Goal: Feedback & Contribution: Contribute content

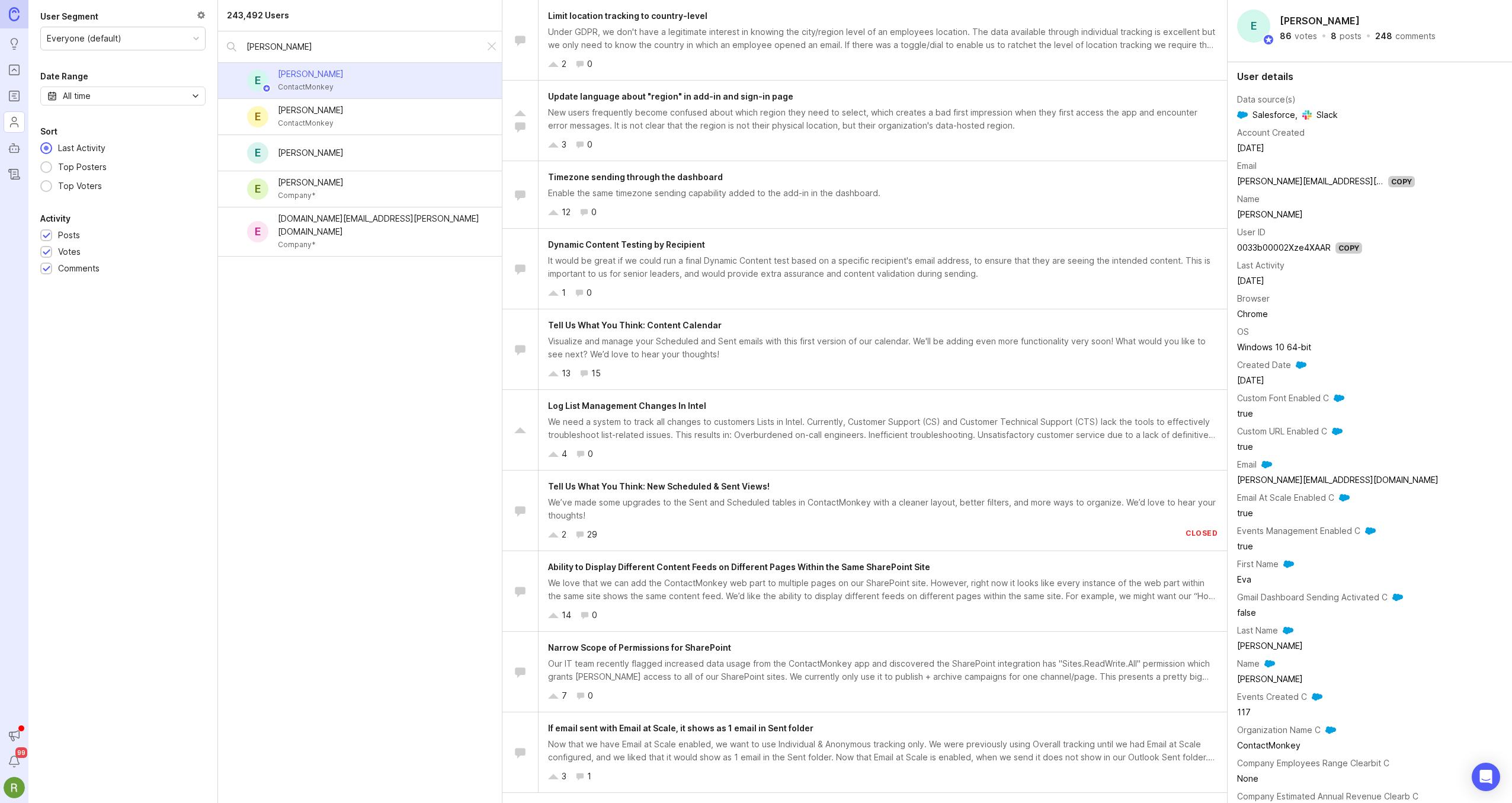
click at [16, 22] on link at bounding box center [14, 14] width 29 height 29
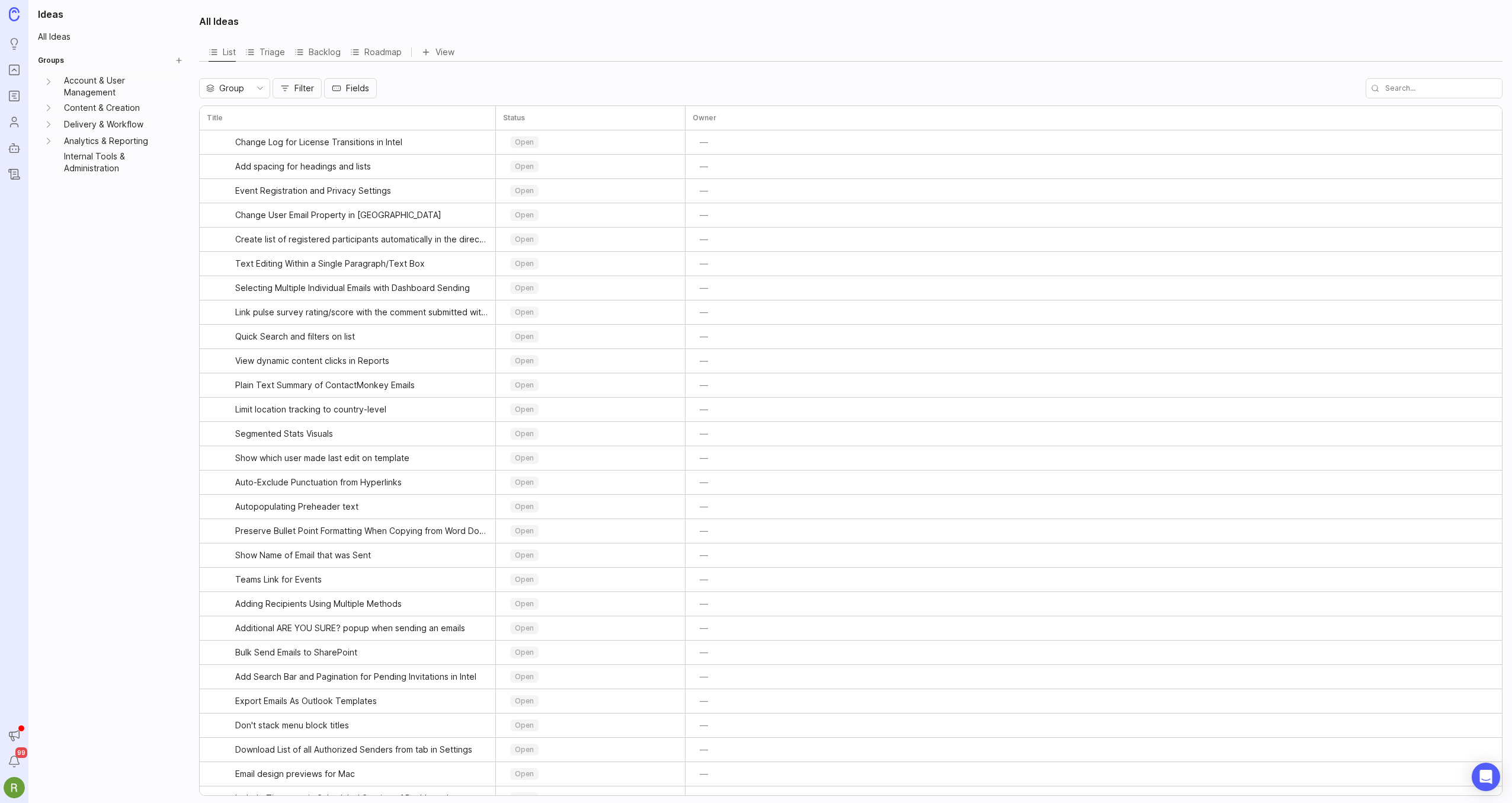
click at [1447, 91] on input "text" at bounding box center [1434, 88] width 137 height 20
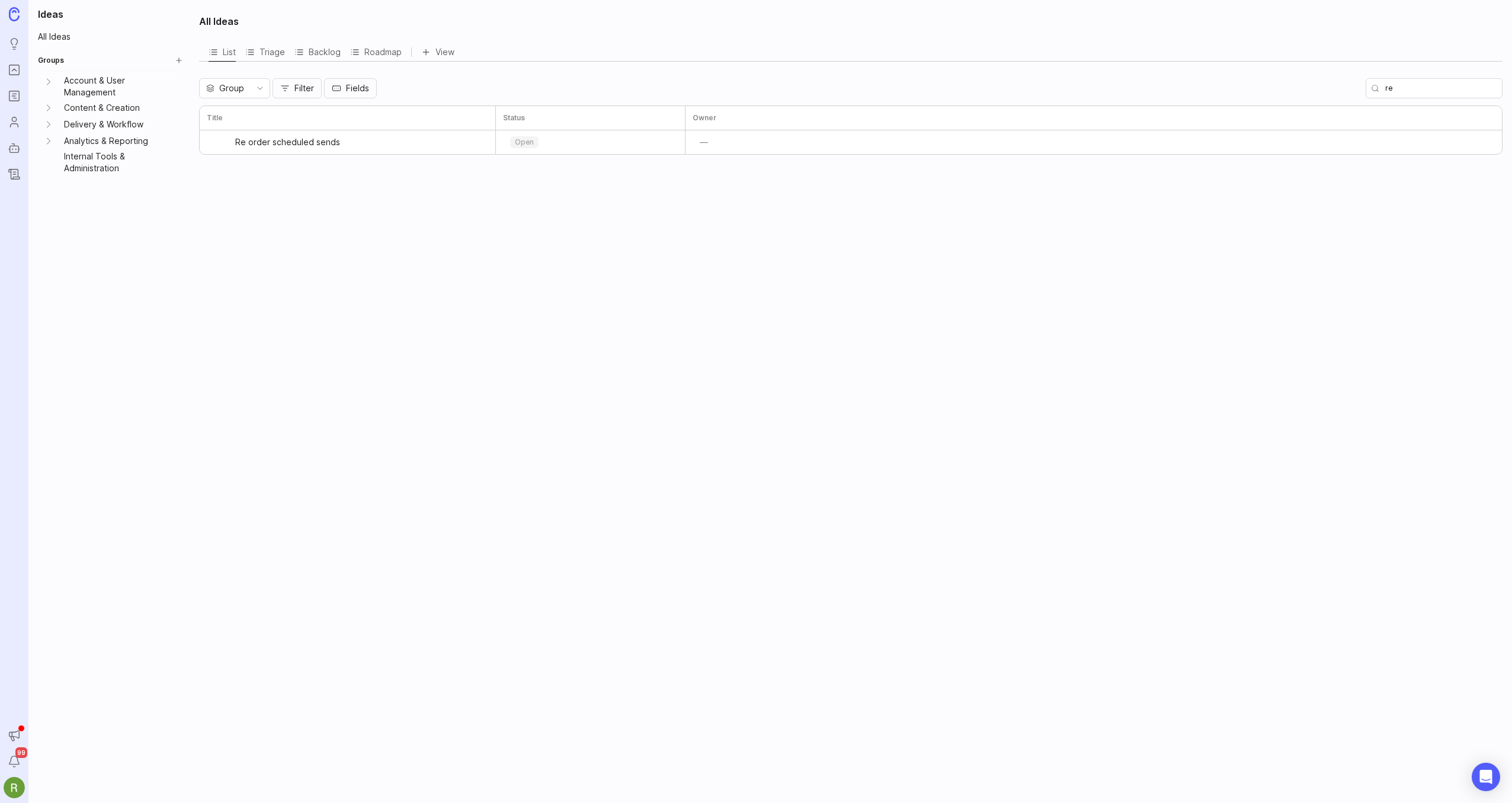
type input "r"
type input "target"
click at [385, 345] on div "All Ideas List Triage Backlog Roadmap View Group Filter Fields target Title Sta…" at bounding box center [852, 401] width 1320 height 803
click at [14, 73] on icon "Portal" at bounding box center [14, 70] width 13 height 14
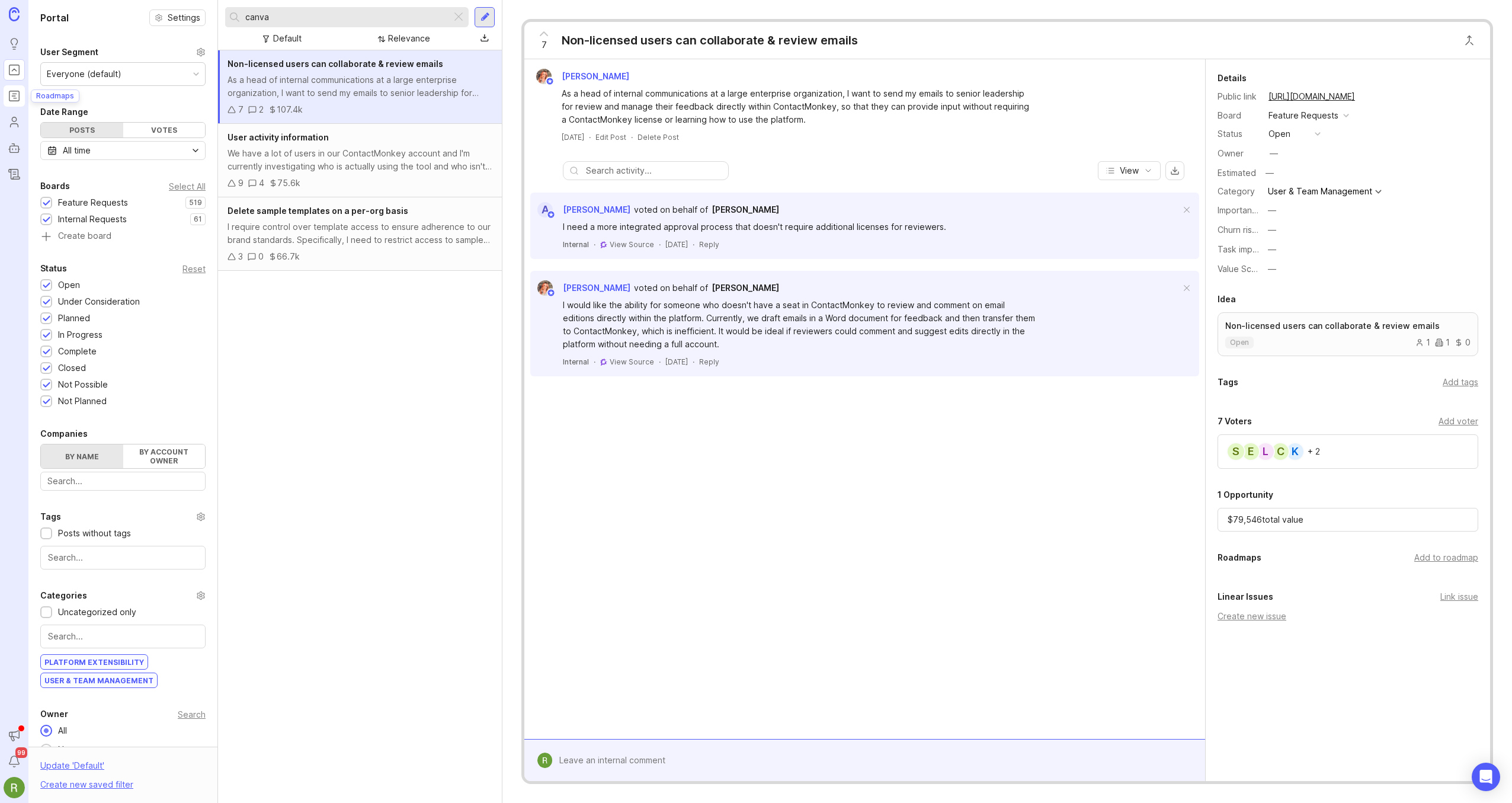
click at [16, 100] on rect "Roadmaps" at bounding box center [15, 96] width 10 height 10
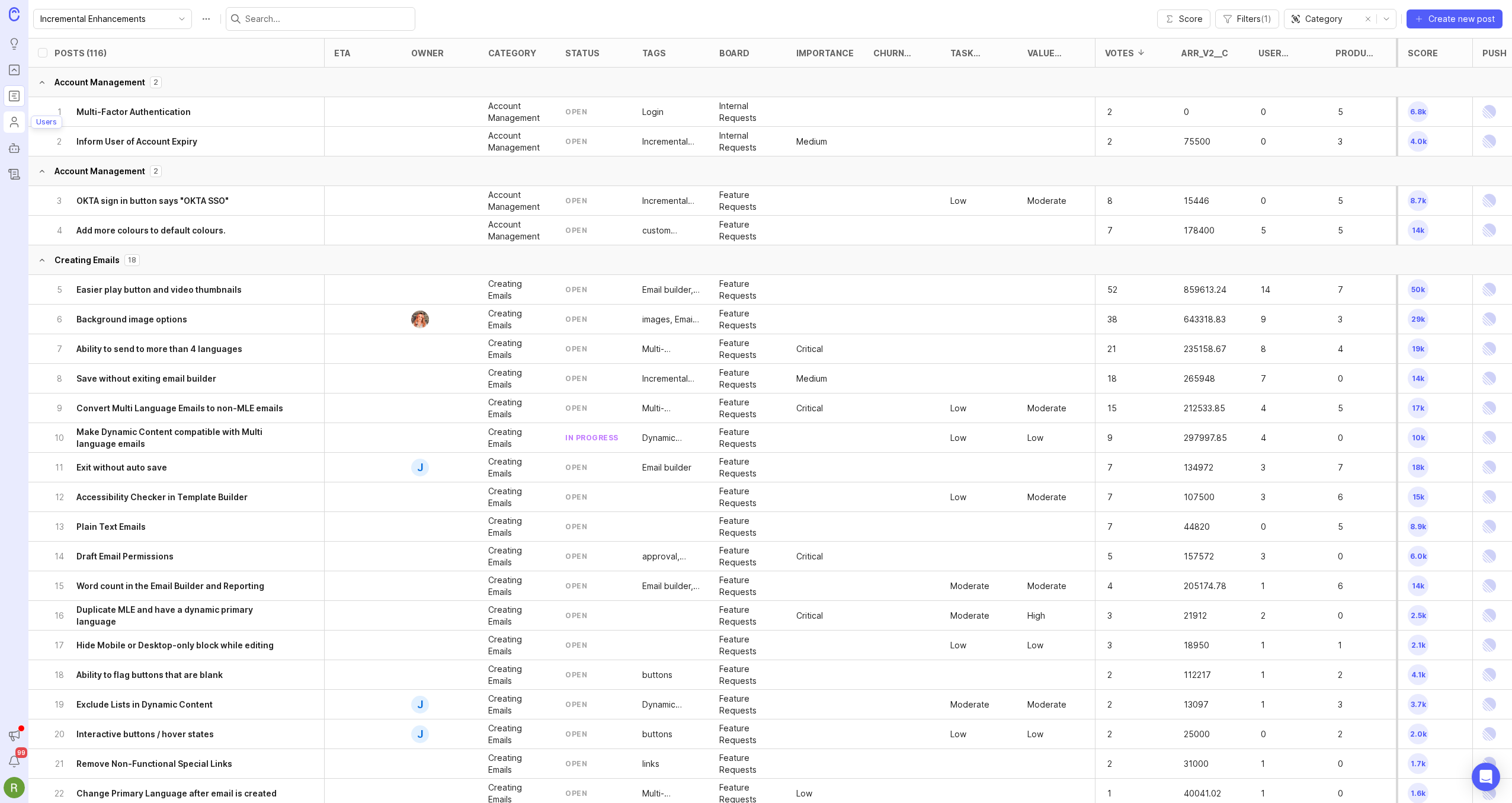
click at [16, 125] on icon "Users" at bounding box center [14, 122] width 13 height 14
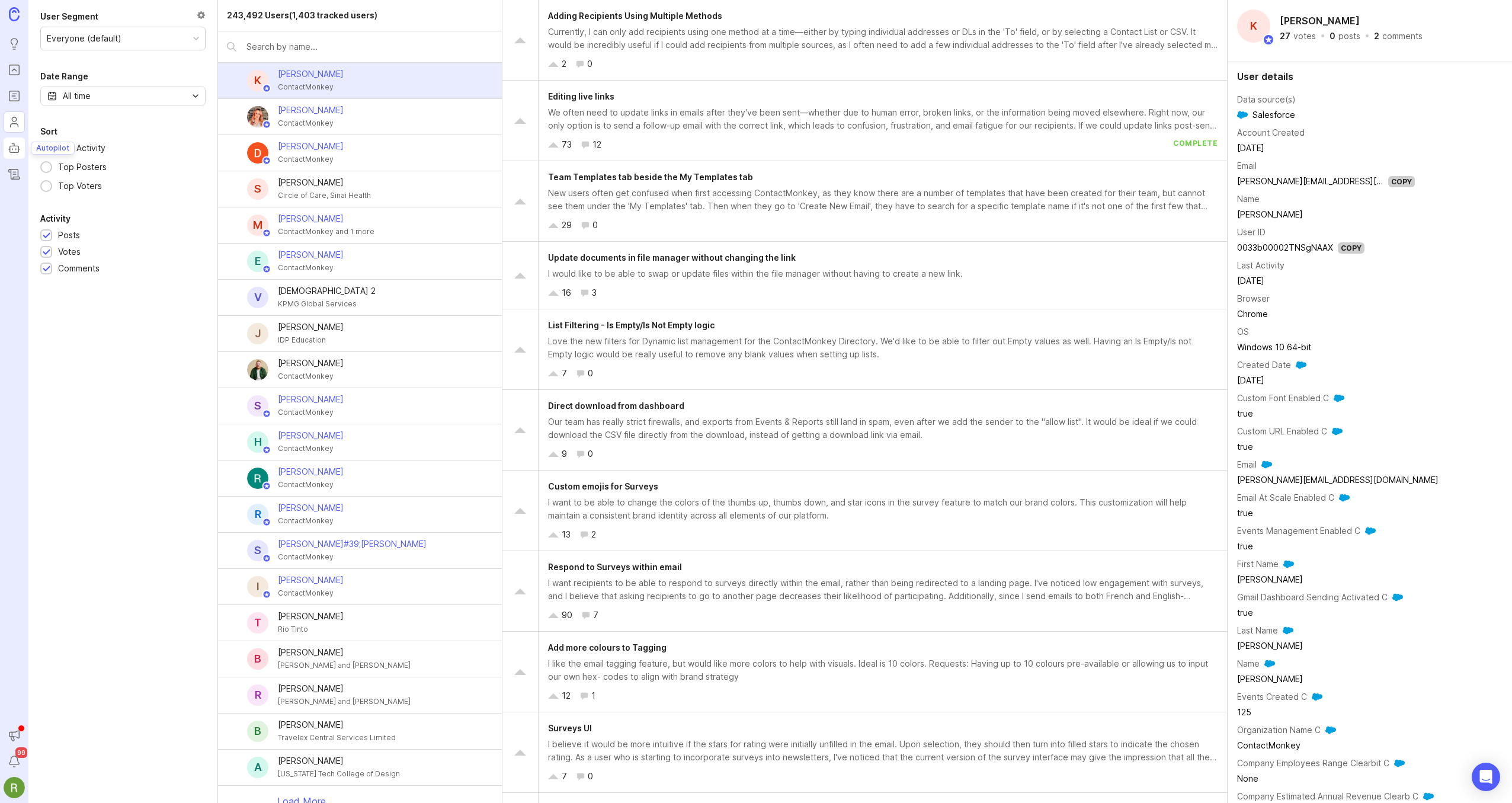
click at [14, 146] on rect "Autopilot" at bounding box center [15, 149] width 9 height 6
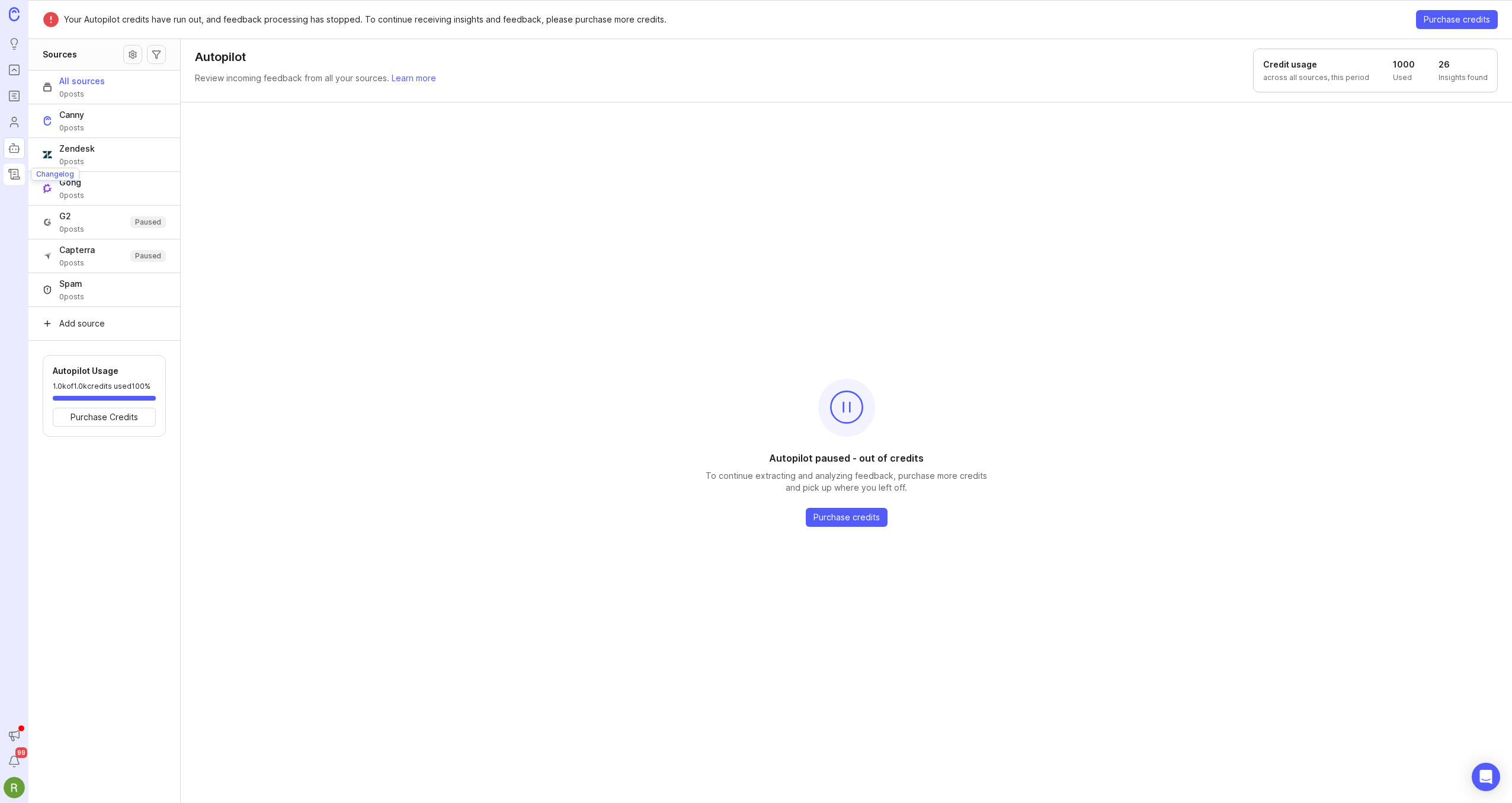
click at [15, 175] on icon "Changelog" at bounding box center [14, 174] width 13 height 14
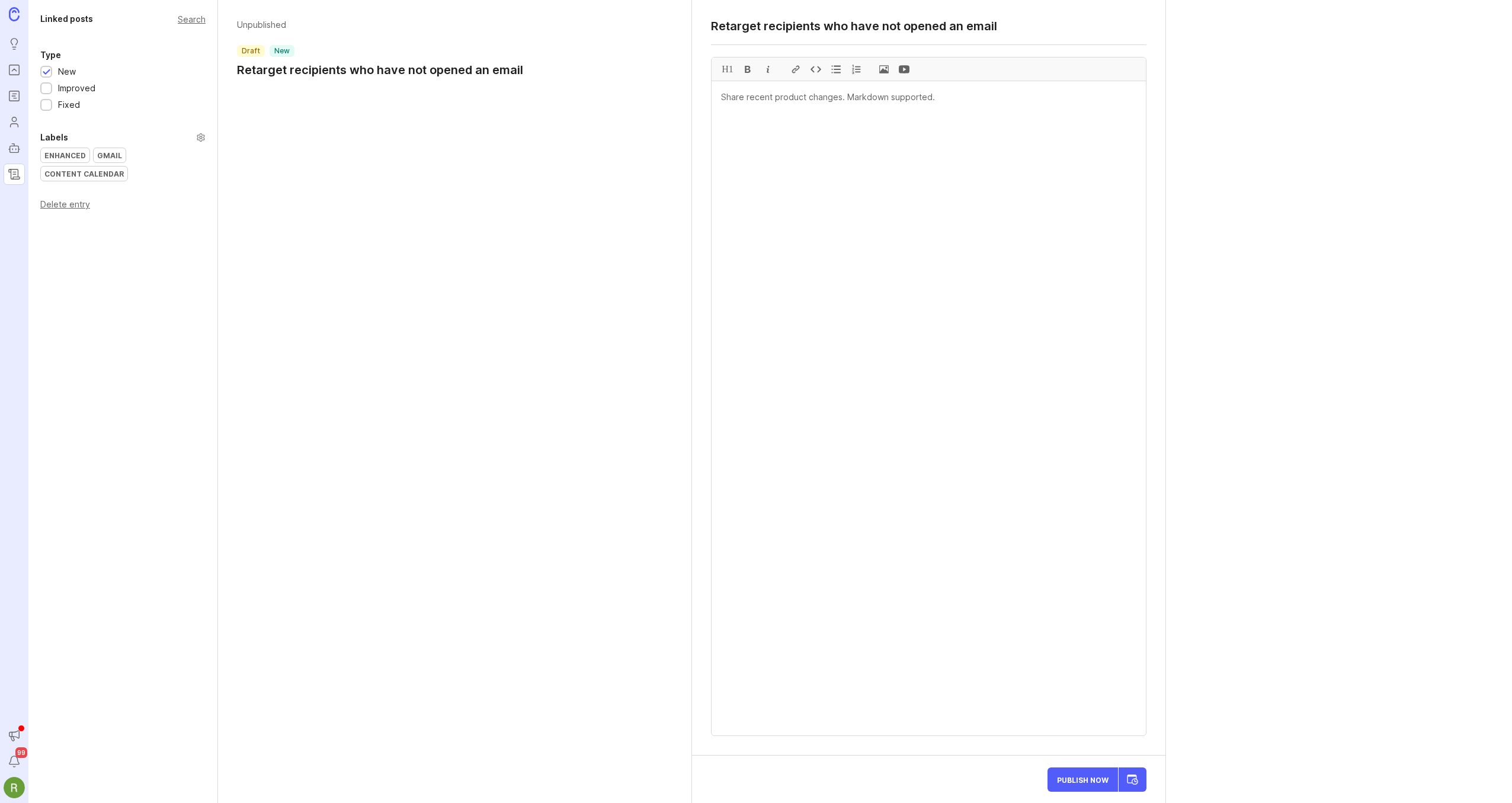
type textarea "Retarget recipients who have not opened an email"
click at [773, 182] on textarea at bounding box center [928, 408] width 434 height 654
click at [1227, 715] on div "Linked posts Search Type New Improved Fixed Labels Enhanced Gmail Content Calen…" at bounding box center [770, 401] width 1483 height 803
click at [878, 31] on textarea "Retarget recipients who have not opened an email" at bounding box center [928, 26] width 436 height 14
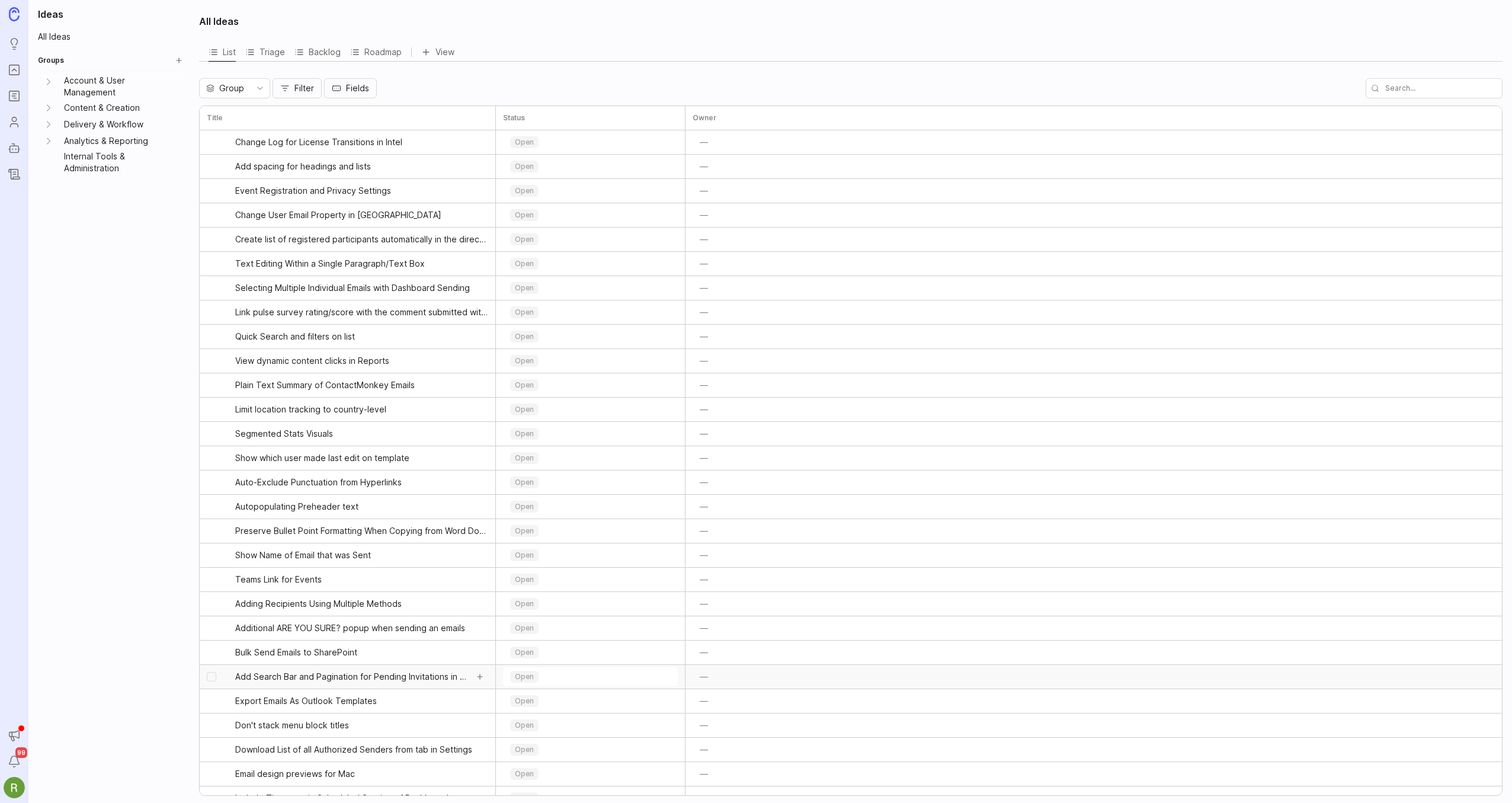
scroll to position [573, 0]
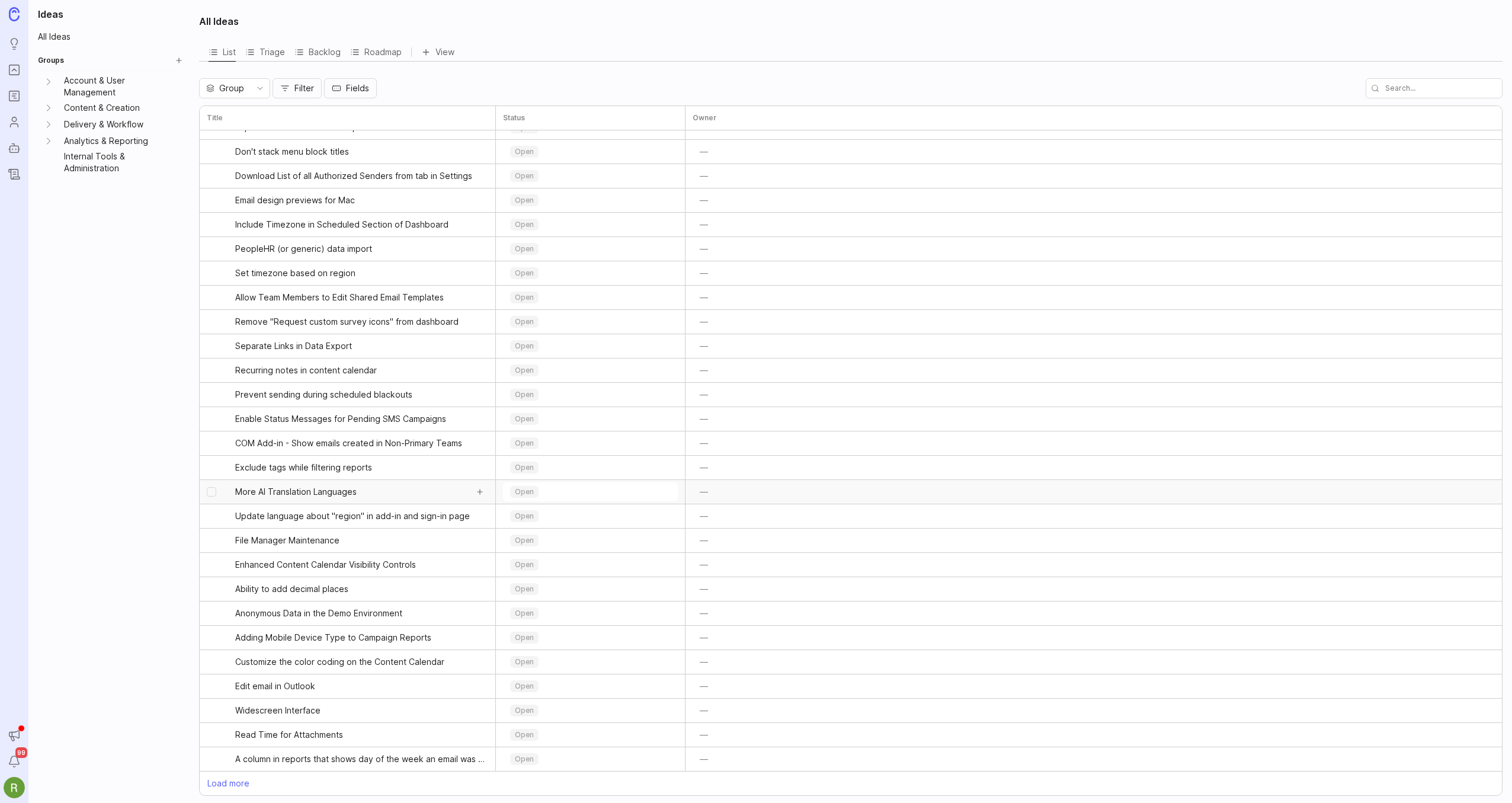
click at [343, 491] on span "More AI Translation Languages" at bounding box center [351, 491] width 231 height 12
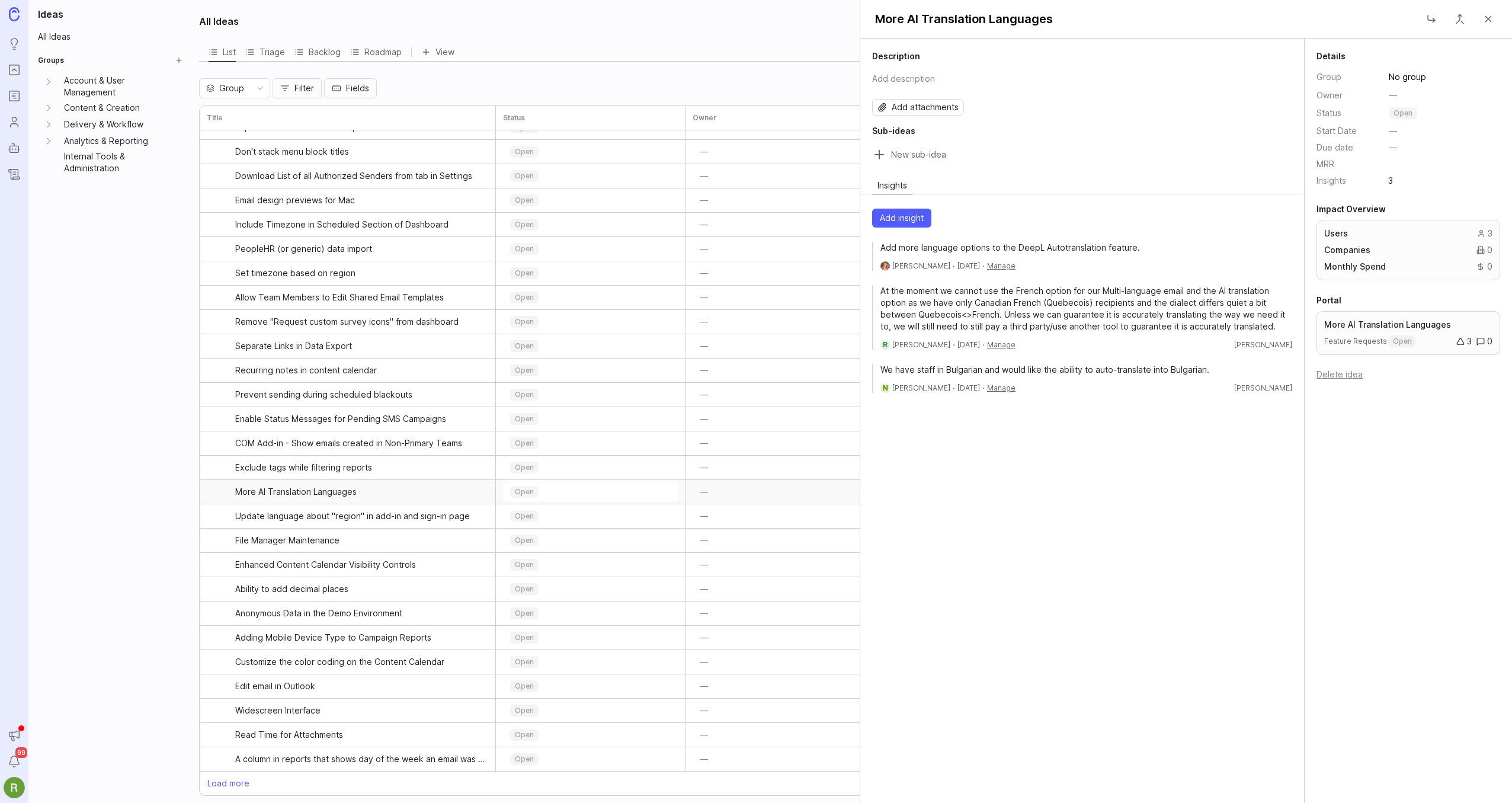
click at [125, 411] on div "Ideas All Ideas Groups Account & User Management Content & Creation Delivery & …" at bounding box center [110, 401] width 163 height 803
click at [52, 137] on icon "Analytics & Reporting expand" at bounding box center [48, 141] width 12 height 12
click at [125, 142] on link "Analytics & Reporting" at bounding box center [114, 141] width 111 height 17
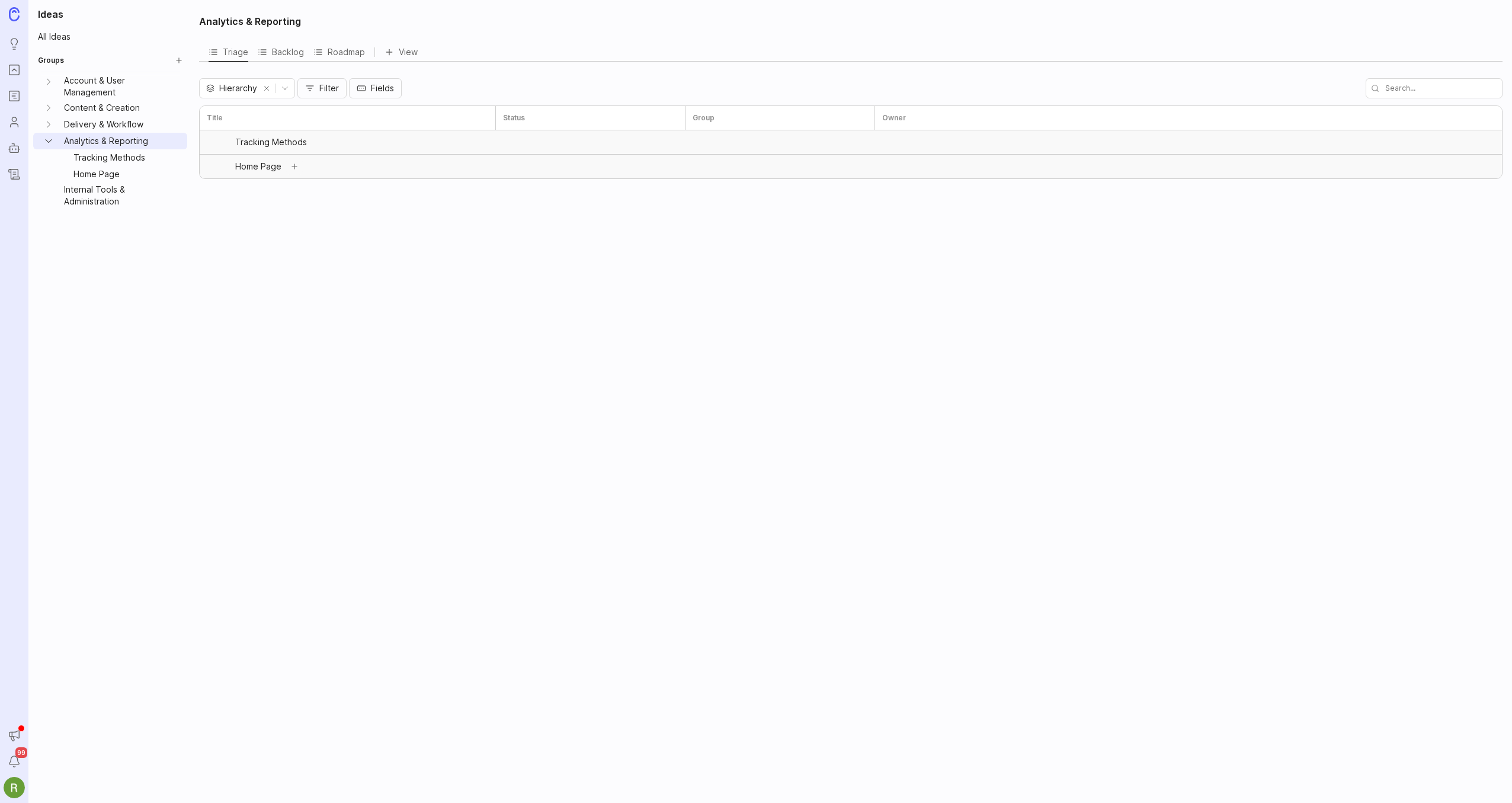
click at [294, 168] on button "Add sub-idea" at bounding box center [294, 167] width 17 height 17
click at [460, 195] on button "Cancel" at bounding box center [461, 191] width 17 height 17
click at [312, 394] on div "Analytics & Reporting Triage Backlog Roadmap View Hierarchy Filter Fields Title…" at bounding box center [852, 401] width 1320 height 803
click at [296, 167] on button "Add sub-idea" at bounding box center [294, 167] width 17 height 17
type input "Retarget recipients who have not opened an email"
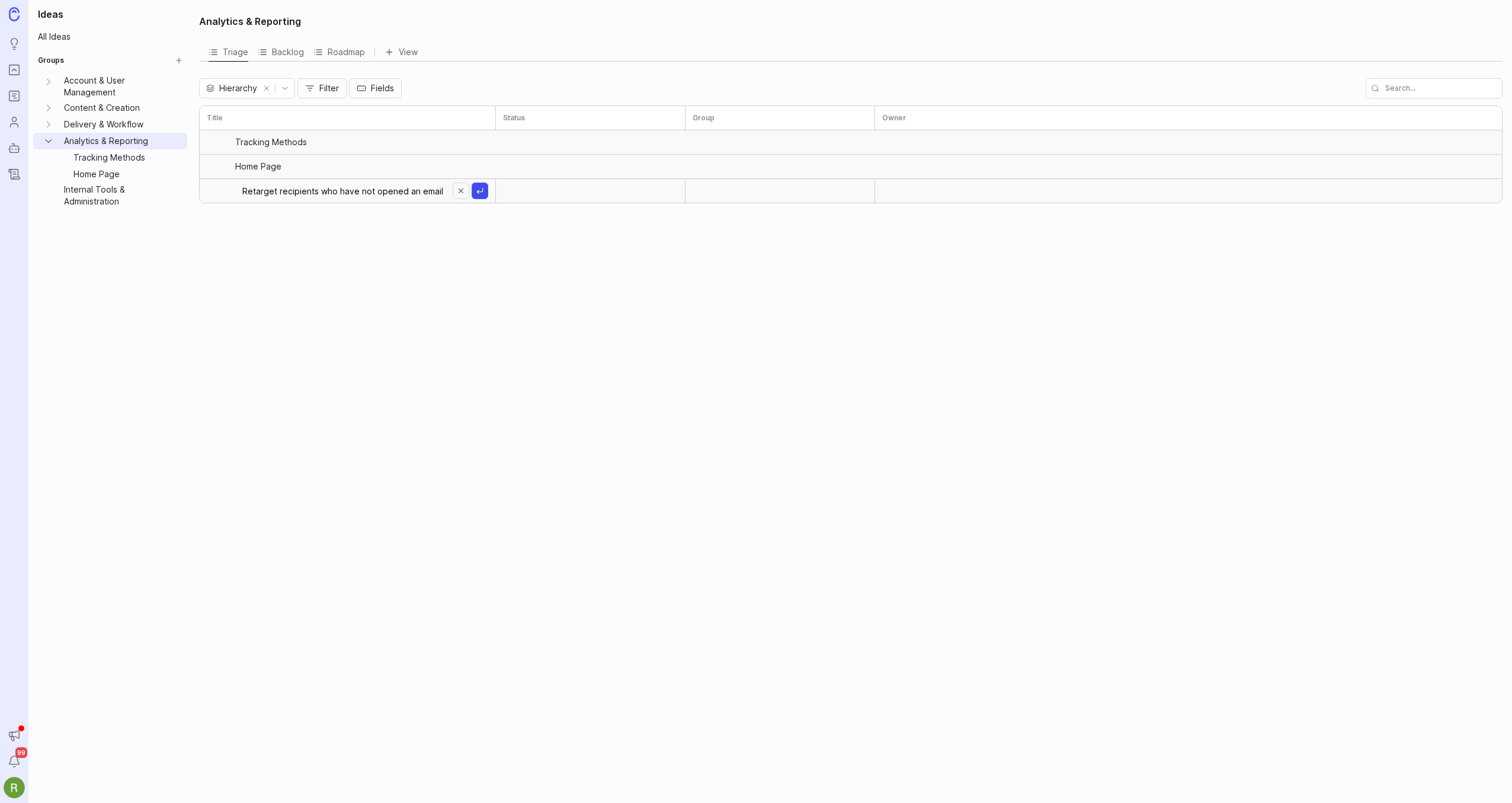
click at [478, 193] on button "Create idea" at bounding box center [480, 191] width 17 height 17
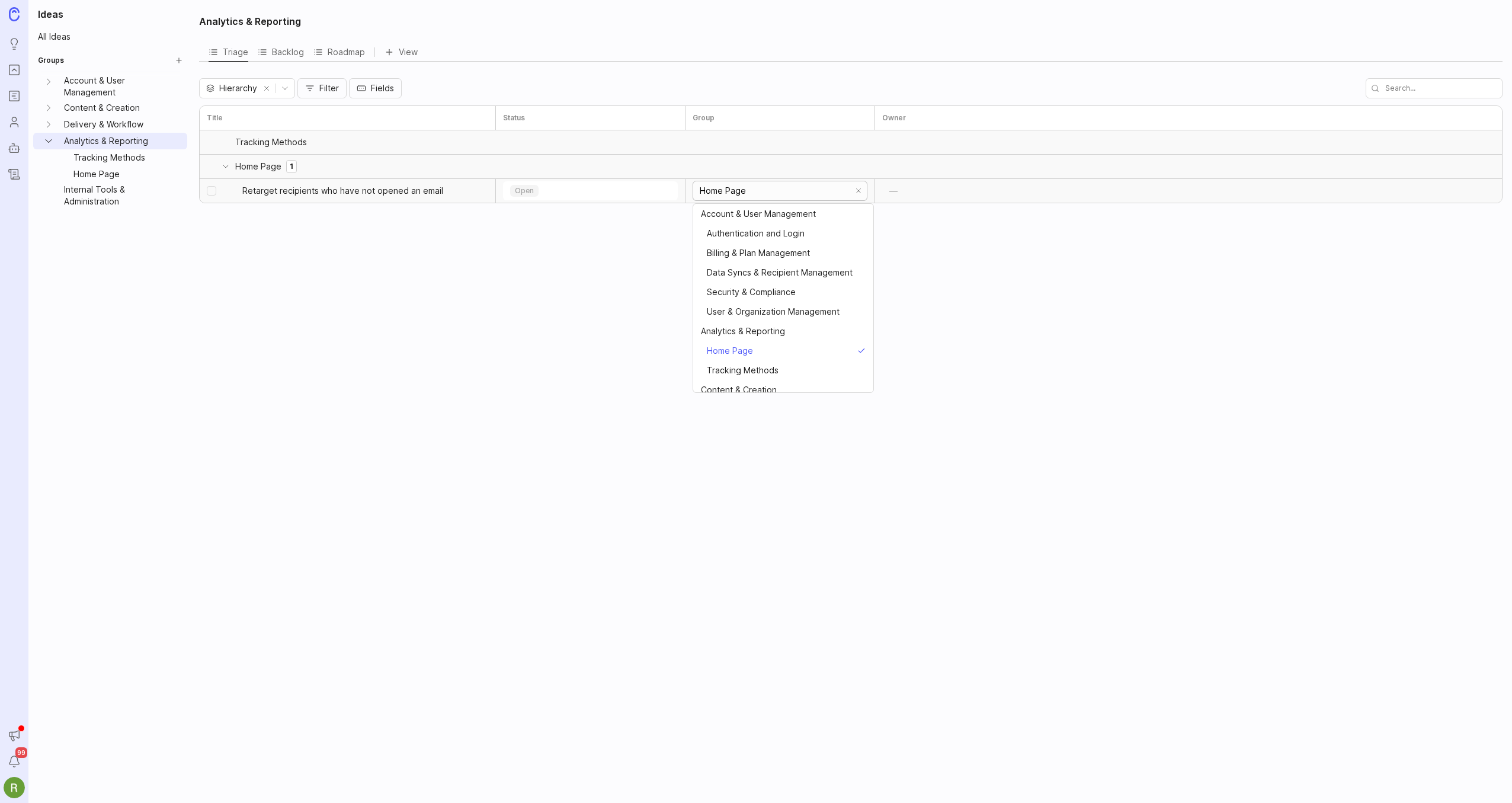
click at [790, 187] on input "Home Page" at bounding box center [771, 191] width 144 height 13
click at [771, 280] on span "Analytics & Reporting" at bounding box center [743, 278] width 84 height 13
type input "Analytics & Reporting"
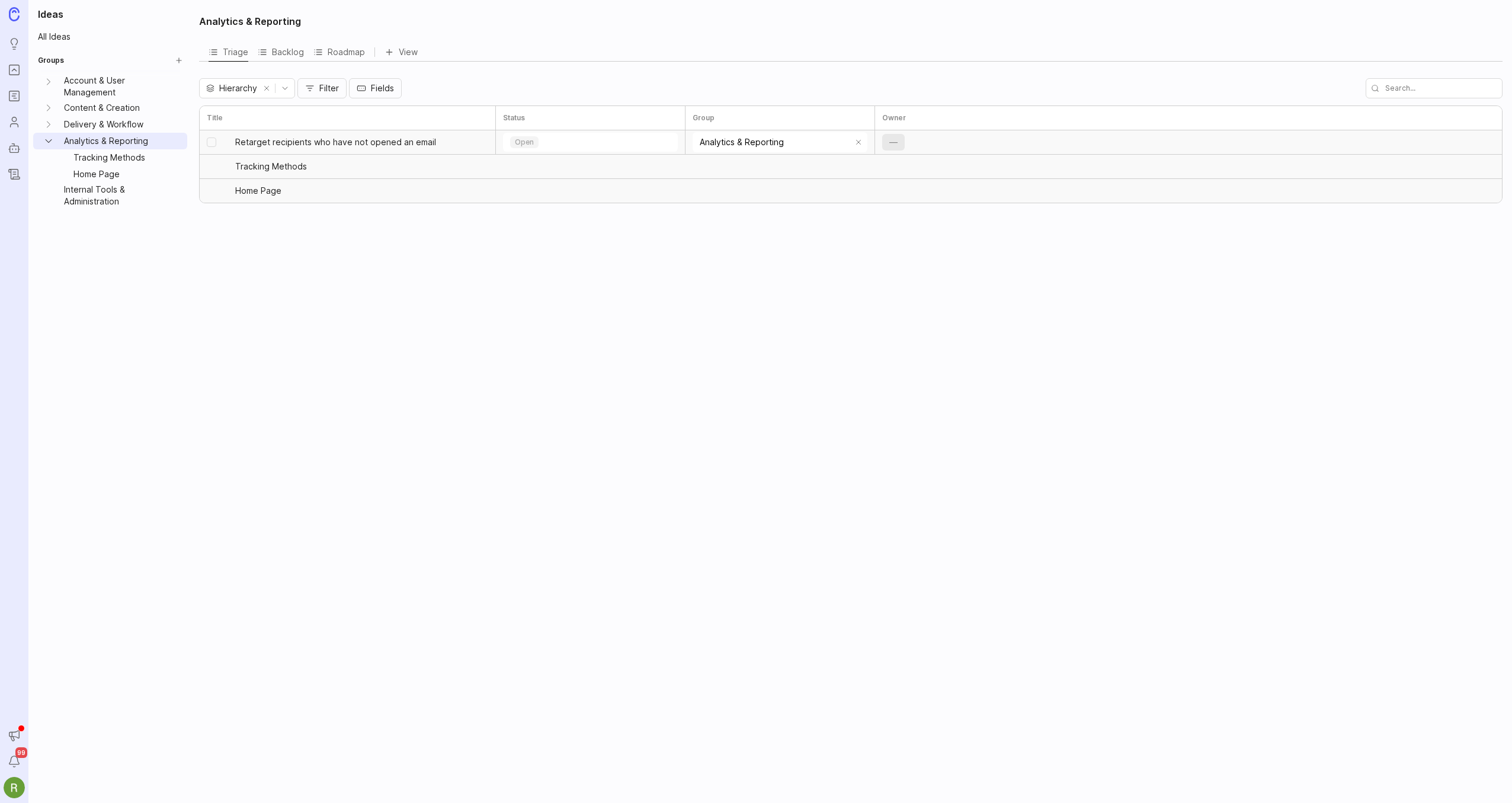
click at [894, 143] on span "—" at bounding box center [893, 142] width 8 height 12
type input "r"
click at [928, 319] on div "[PERSON_NAME] [PERSON_NAME][EMAIL_ADDRESS][PERSON_NAME][DOMAIN_NAME]" at bounding box center [966, 338] width 104 height 39
click at [961, 299] on div "Analytics & Reporting Triage Backlog Roadmap View Hierarchy Filter Fields Title…" at bounding box center [852, 401] width 1320 height 803
click at [935, 312] on div "Analytics & Reporting Triage Backlog Roadmap View Hierarchy Filter Fields Title…" at bounding box center [852, 401] width 1320 height 803
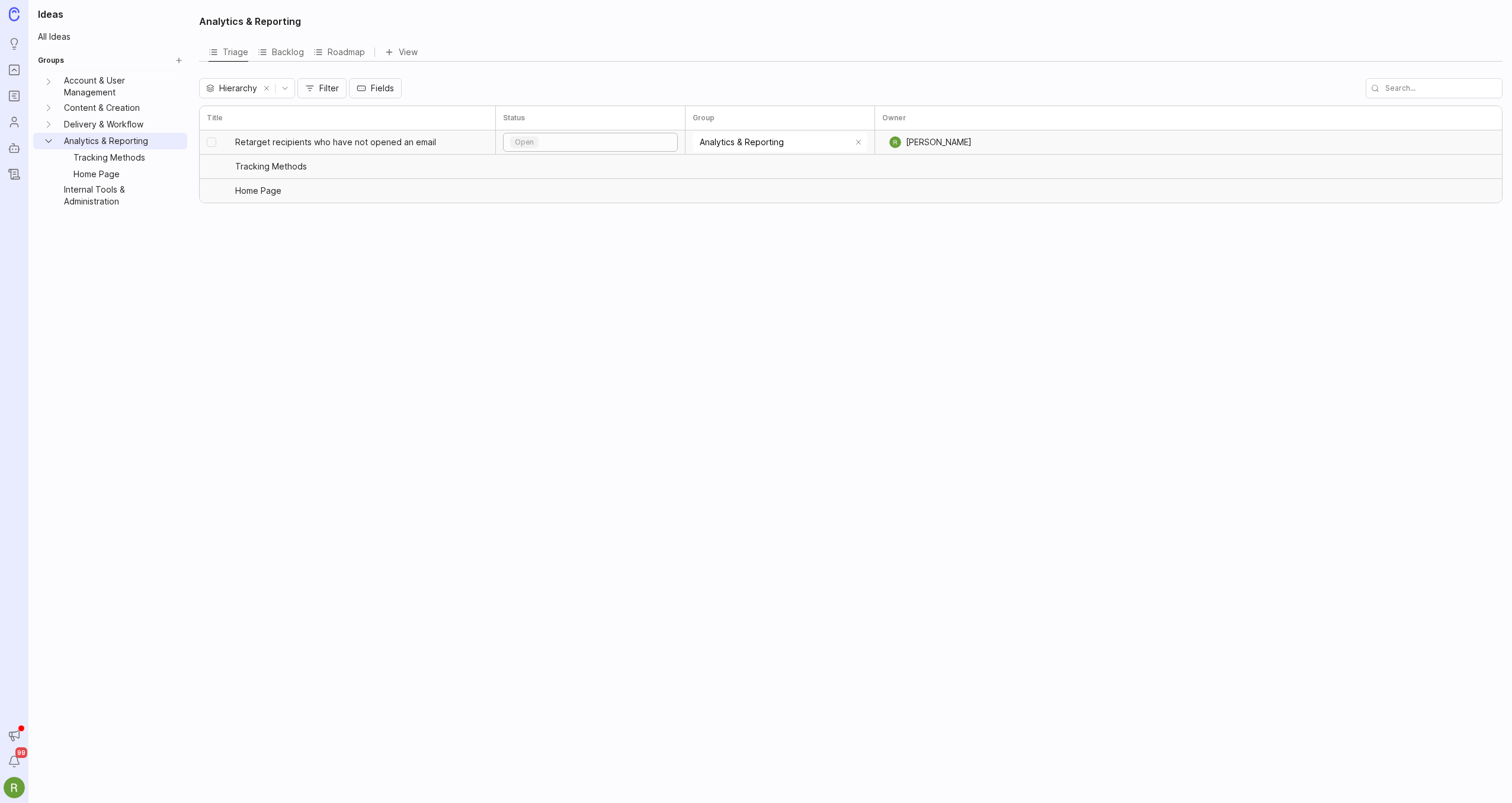
click at [538, 139] on div "open" at bounding box center [590, 142] width 174 height 18
click at [785, 298] on div "Analytics & Reporting Triage Backlog Roadmap View Hierarchy Filter Fields Title…" at bounding box center [852, 401] width 1320 height 803
click at [434, 137] on span "Retarget recipients who have not opened an email" at bounding box center [351, 142] width 231 height 12
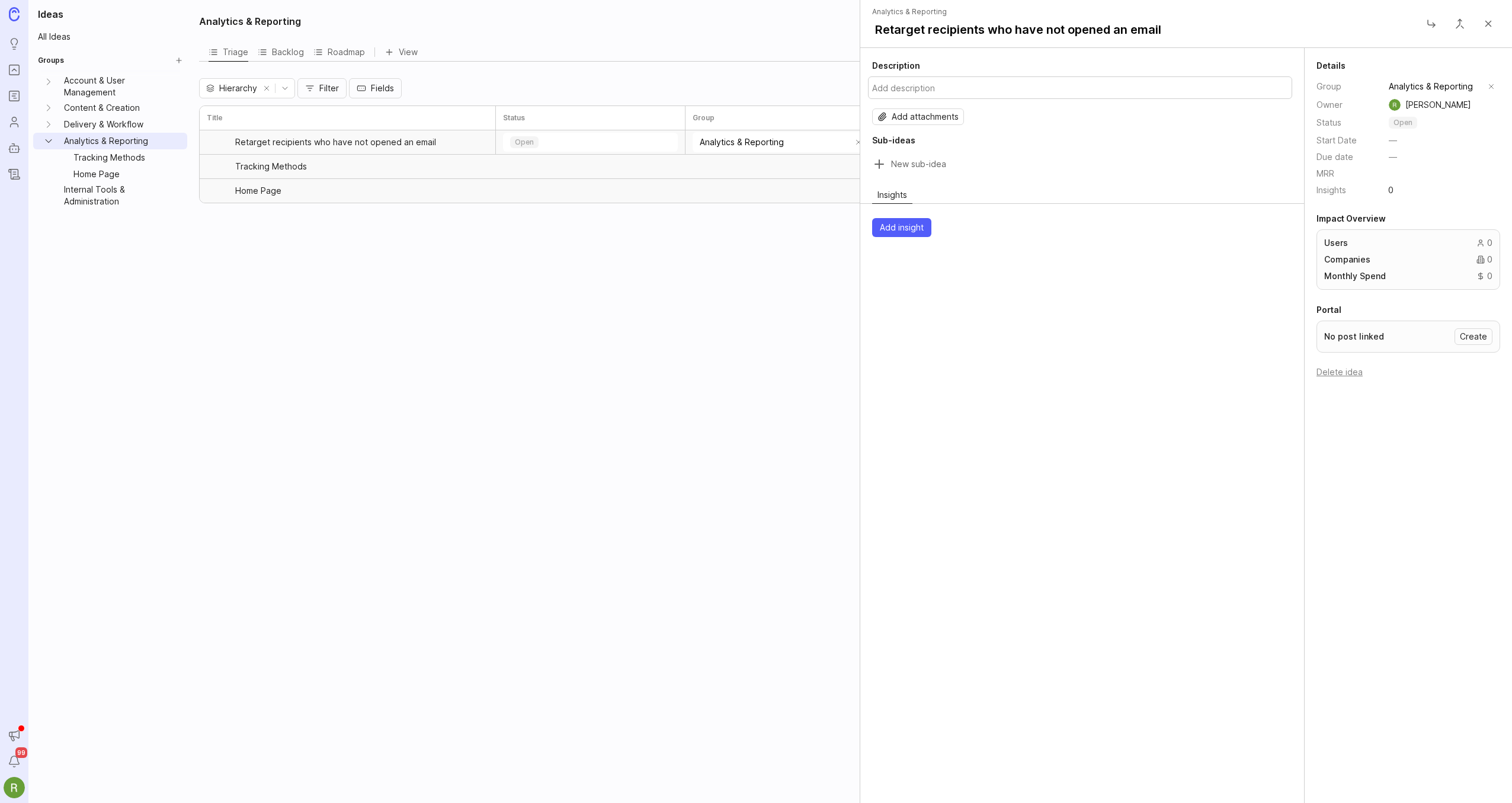
click at [912, 85] on button "Add description" at bounding box center [1080, 87] width 424 height 22
type textarea "Ability to retarget the same email, or a modified email to recipients who faile…"
click at [1125, 349] on div "Description Ability to retarget the same email, or a modified email to recipien…" at bounding box center [1082, 425] width 444 height 755
click at [1105, 144] on h2 "Sub-ideas" at bounding box center [1082, 141] width 420 height 12
click at [1080, 160] on input "Sub-idea title" at bounding box center [1089, 164] width 396 height 17
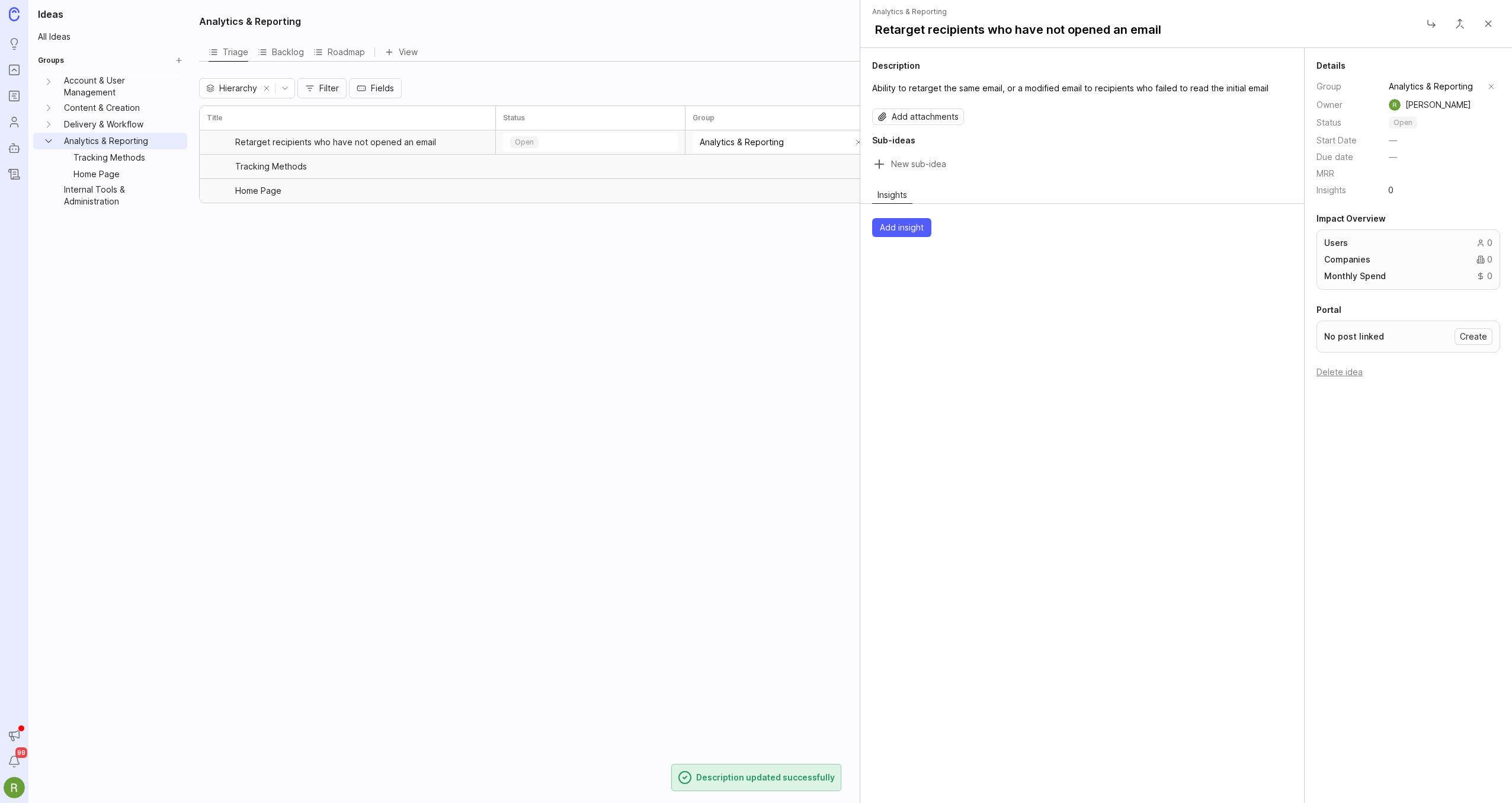
click at [1108, 405] on div "Description Ability to retarget the same email, or a modified email to recipien…" at bounding box center [1082, 425] width 444 height 755
click at [1492, 22] on button "Close" at bounding box center [1488, 24] width 24 height 24
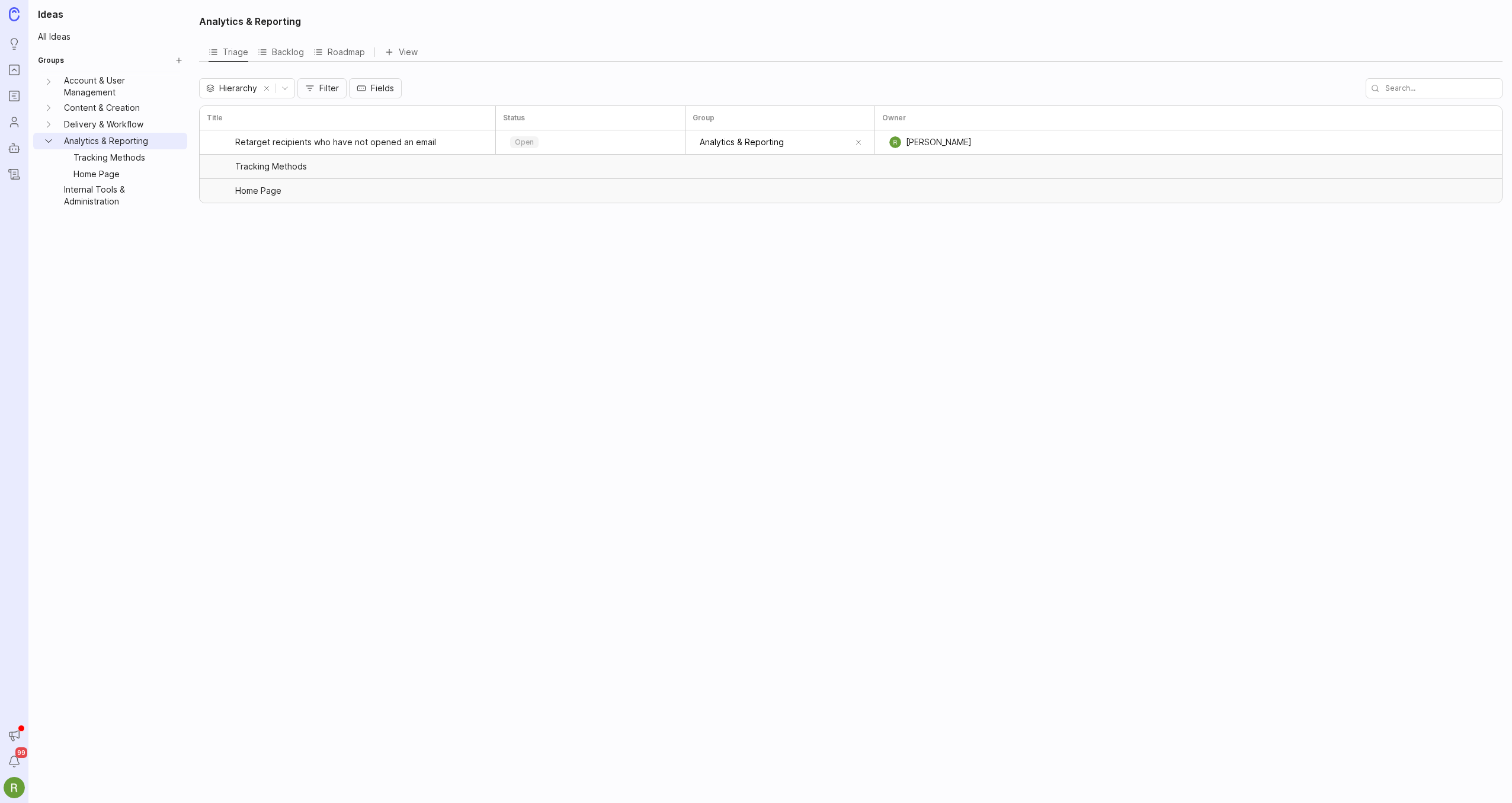
click at [527, 372] on div "Analytics & Reporting Triage Backlog Roadmap View Hierarchy Filter Fields Title…" at bounding box center [852, 401] width 1320 height 803
click at [572, 142] on div "open" at bounding box center [590, 142] width 174 height 18
click at [349, 396] on div "Analytics & Reporting Triage Backlog Roadmap View Hierarchy Filter Fields Title…" at bounding box center [852, 401] width 1320 height 803
click at [226, 59] on button "Triage" at bounding box center [228, 51] width 39 height 18
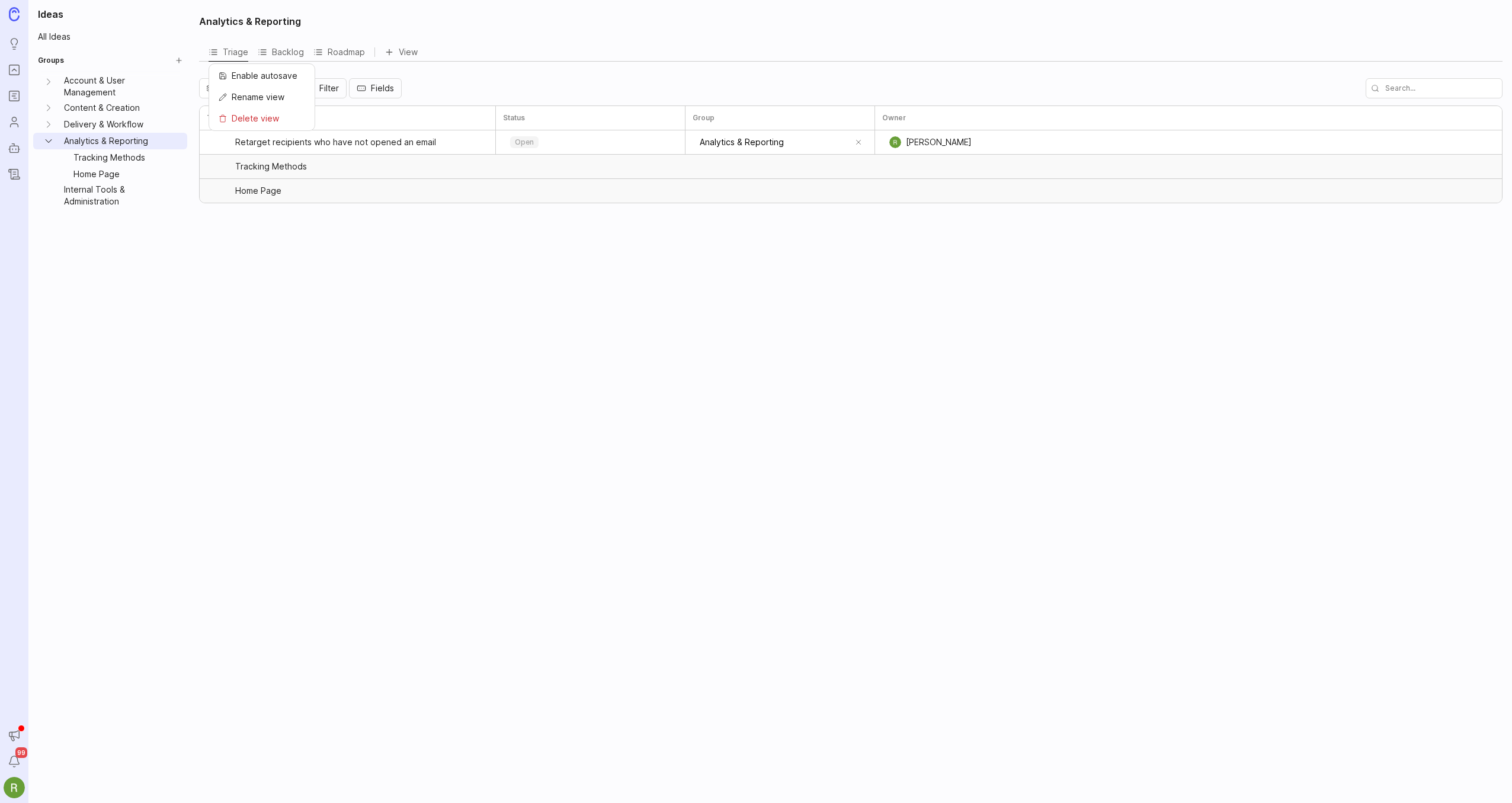
click at [235, 50] on button "Triage" at bounding box center [228, 51] width 39 height 18
click at [347, 319] on div "Analytics & Reporting Triage Backlog Roadmap View Hierarchy Filter Fields Title…" at bounding box center [852, 401] width 1320 height 803
click at [338, 144] on span "Retarget recipients who have not opened an email" at bounding box center [351, 142] width 231 height 12
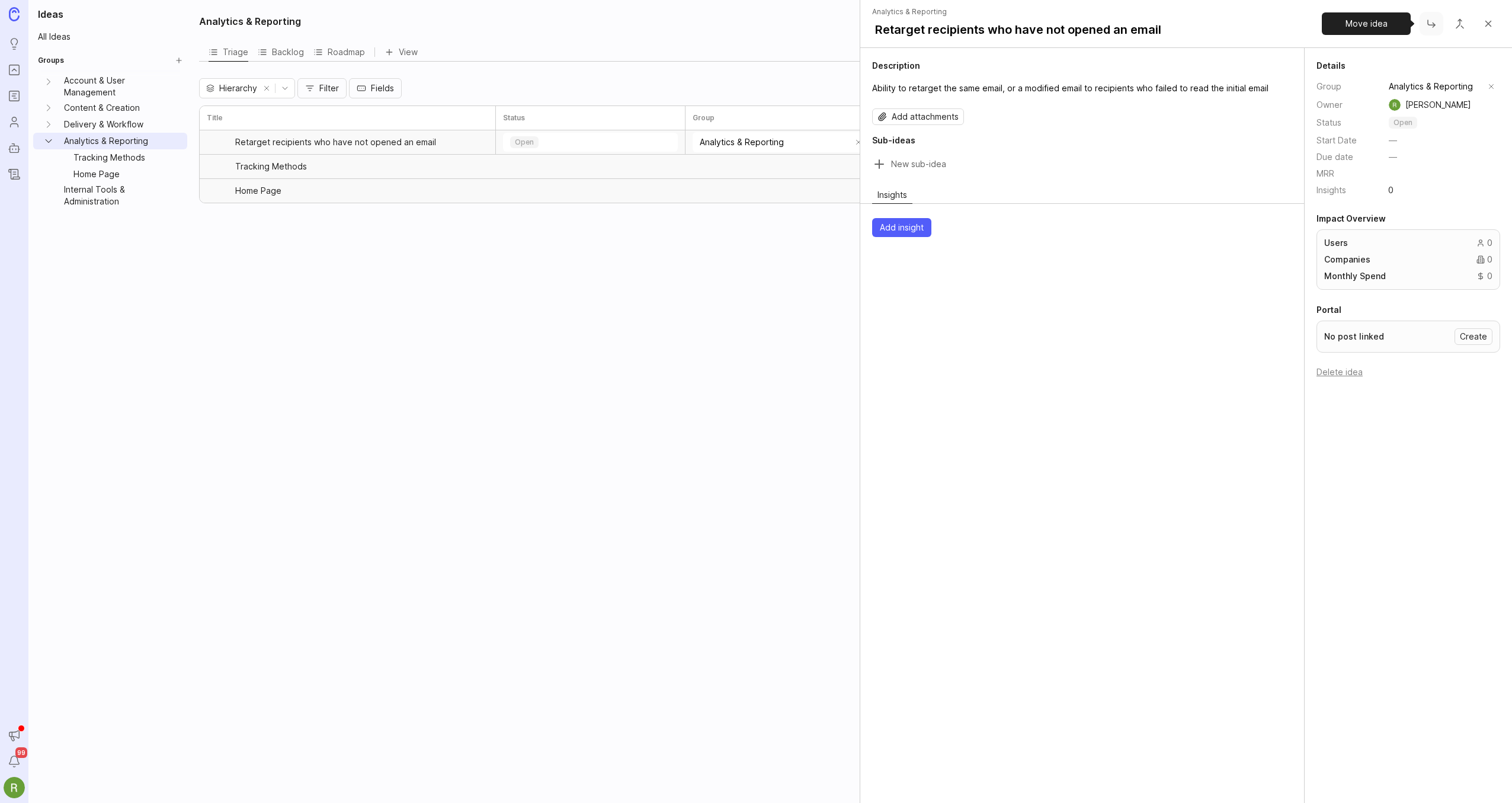
click at [1431, 25] on button "Close button" at bounding box center [1431, 24] width 24 height 24
click at [1427, 26] on button "Close button" at bounding box center [1431, 24] width 24 height 24
click at [1179, 369] on div "Description Ability to retarget the same email, or a modified email to recipien…" at bounding box center [1082, 425] width 444 height 755
click at [1428, 20] on button "Close button" at bounding box center [1431, 24] width 24 height 24
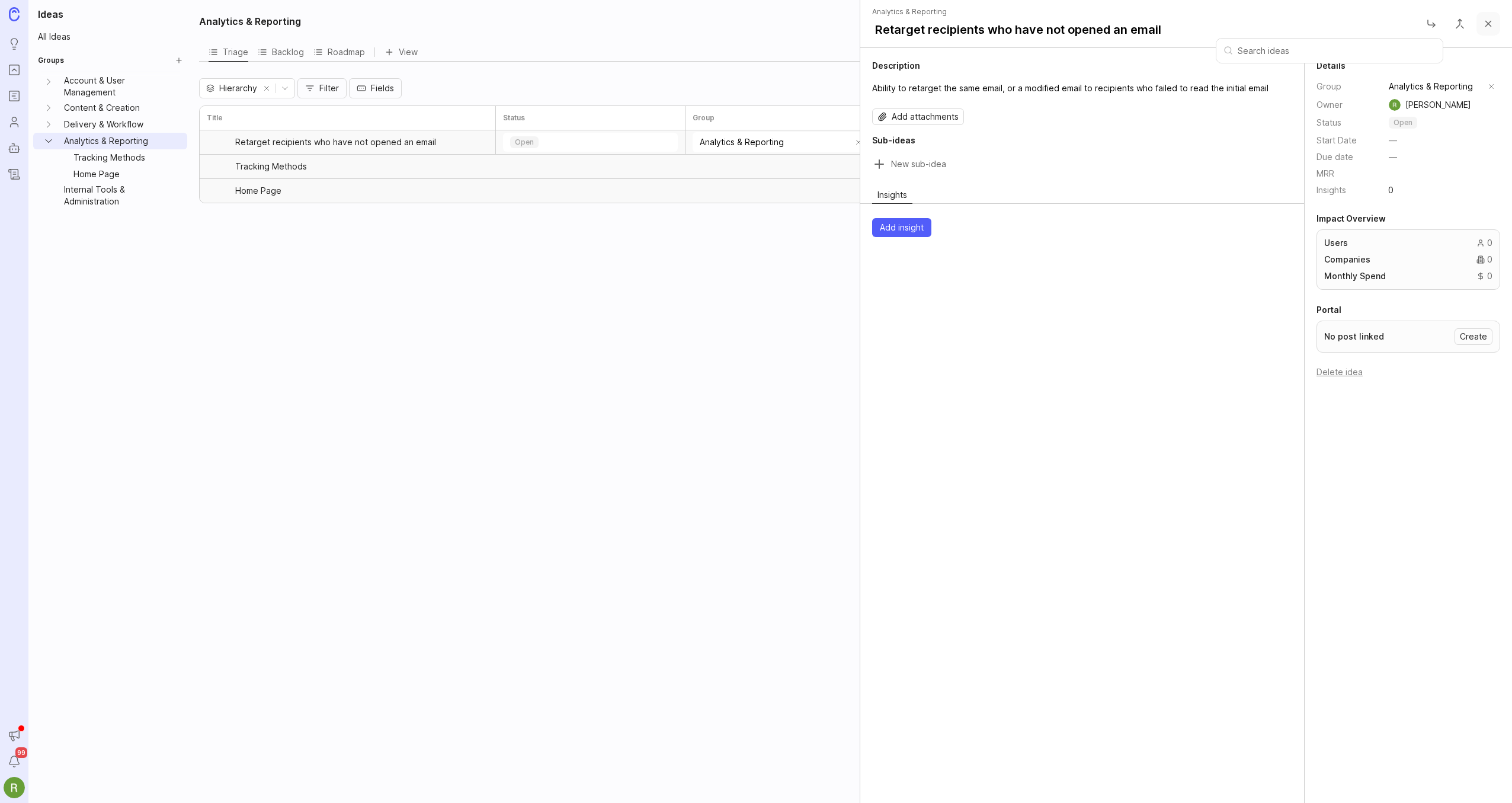
click at [1486, 27] on button "Close" at bounding box center [1488, 24] width 24 height 24
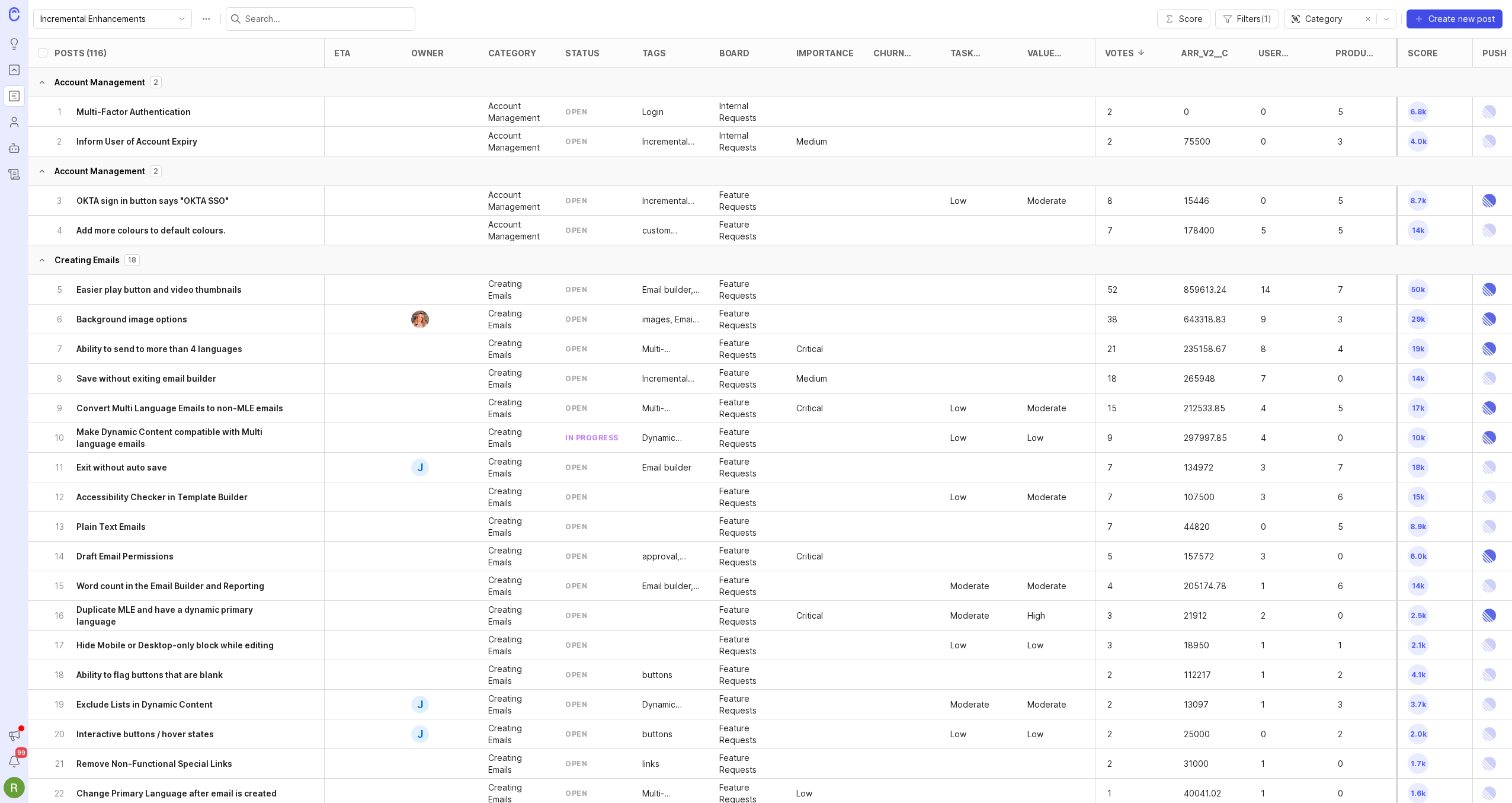
click at [1459, 19] on span "Create new post" at bounding box center [1461, 18] width 66 height 12
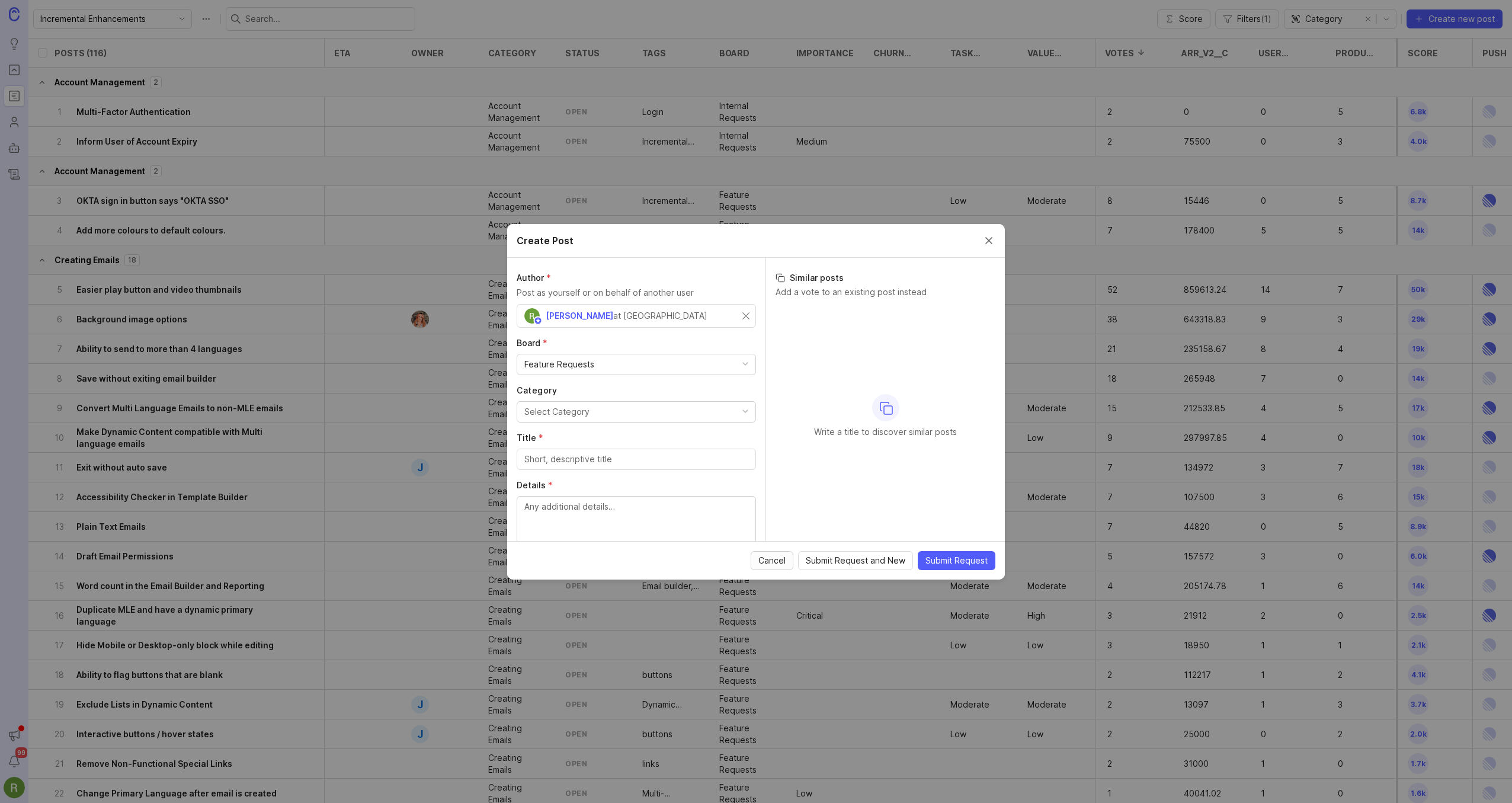
click at [774, 563] on span "Cancel" at bounding box center [772, 560] width 27 height 12
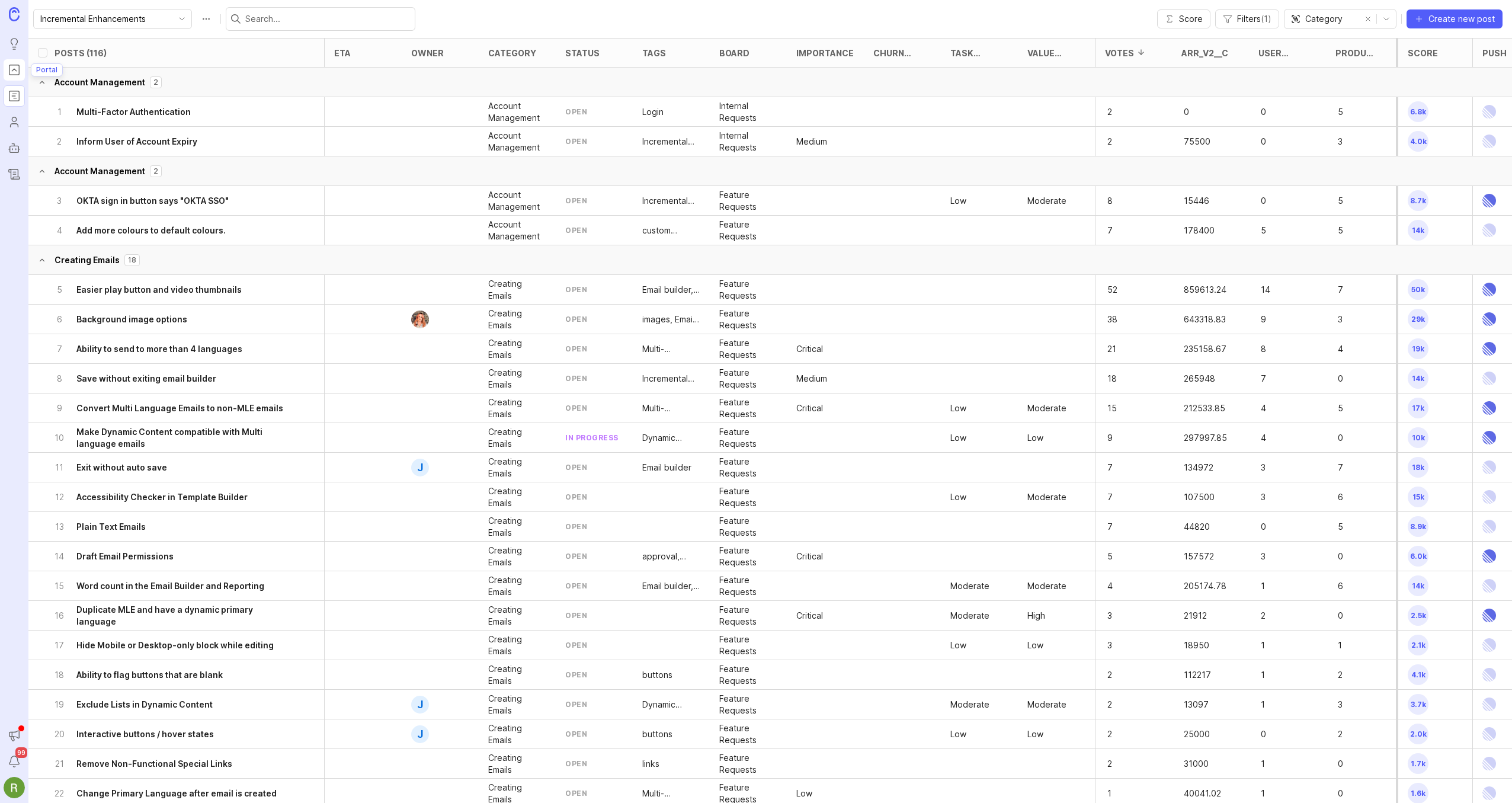
click at [18, 69] on rect "Portal" at bounding box center [15, 70] width 10 height 10
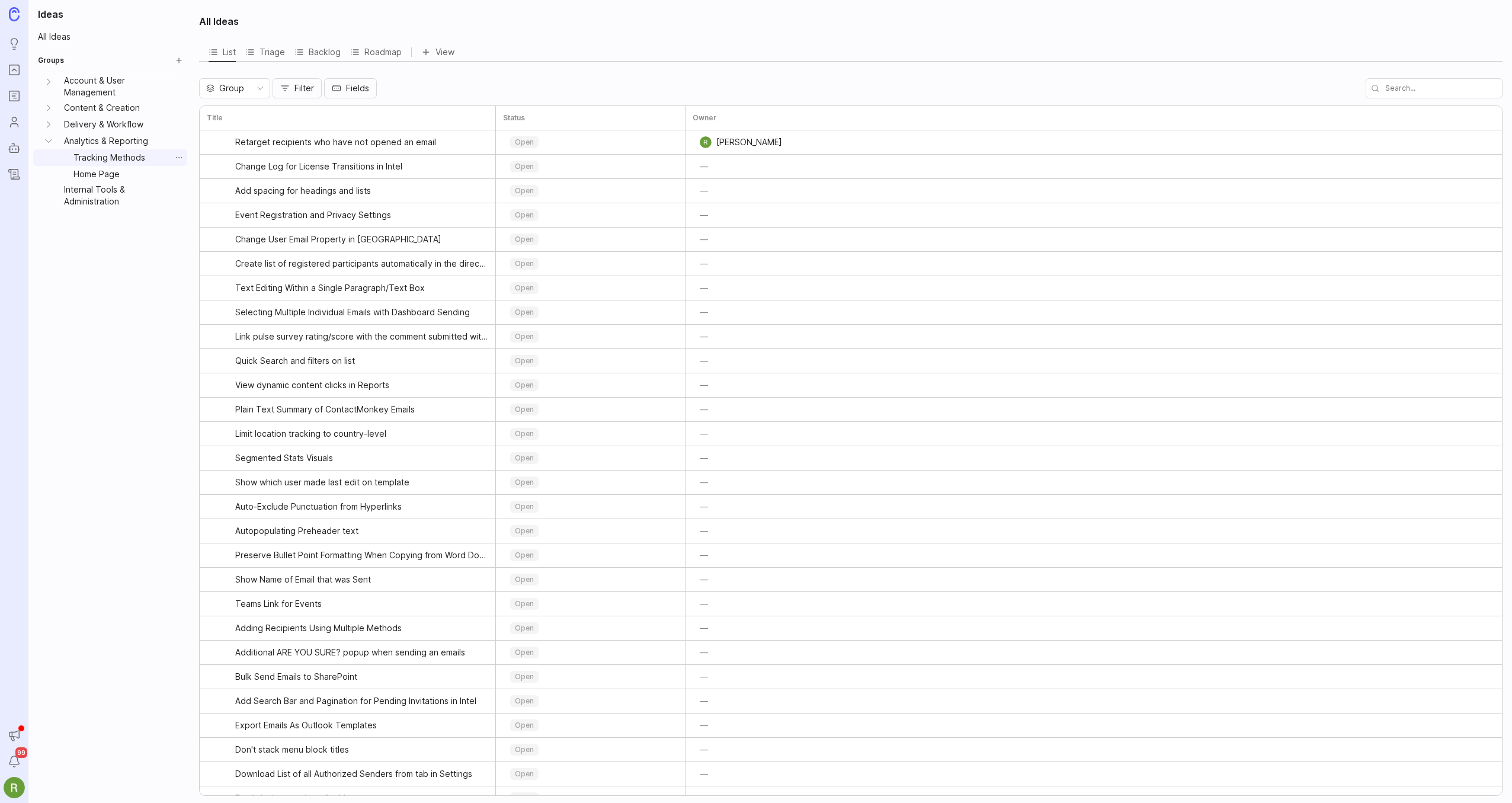
click at [109, 161] on link "Tracking Methods" at bounding box center [120, 158] width 102 height 17
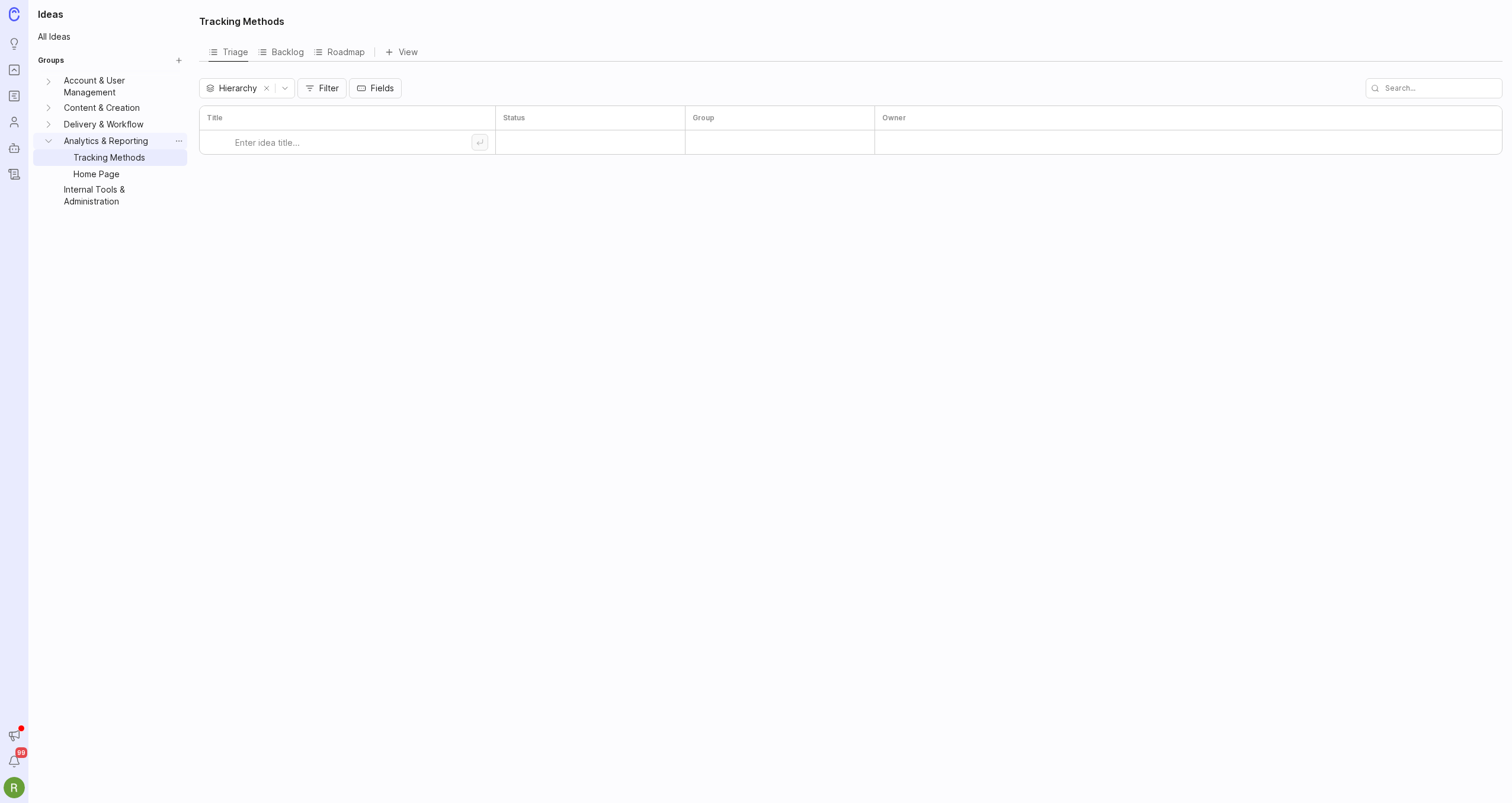
click at [111, 140] on link "Analytics & Reporting" at bounding box center [114, 141] width 111 height 17
click at [1071, 148] on div "Retarget recipients who have not opened an email open Analytics & Reporting [PE…" at bounding box center [851, 142] width 1302 height 24
click at [211, 144] on input "select post" at bounding box center [211, 142] width 10 height 10
checkbox input "true"
click at [315, 135] on link "Retarget recipients who have not opened an email" at bounding box center [351, 142] width 231 height 24
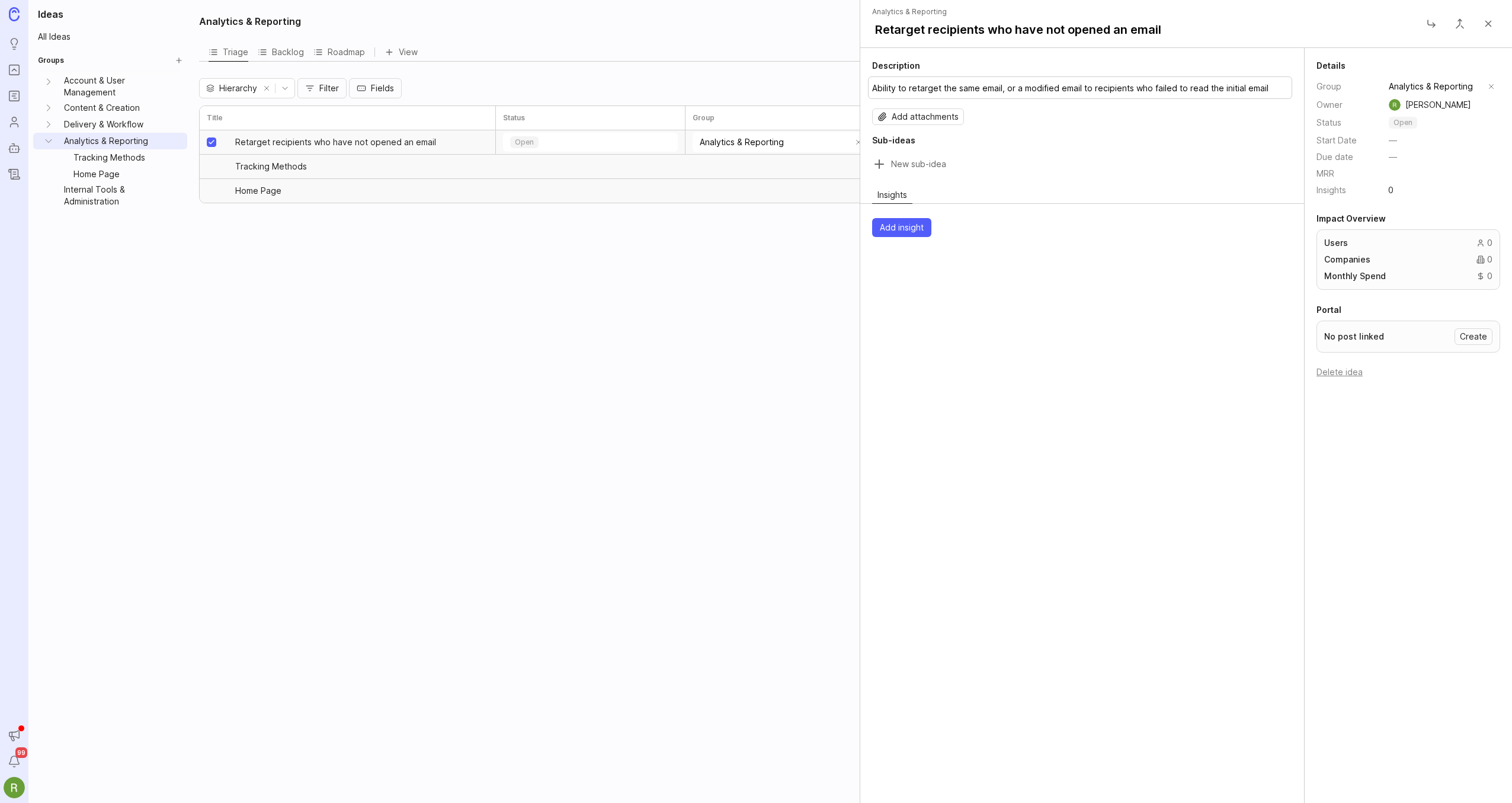
click at [894, 91] on button "Ability to retarget the same email, or a modified email to recipients who faile…" at bounding box center [1080, 87] width 424 height 22
click at [919, 32] on button "Retarget recipients who have not opened an email" at bounding box center [1018, 30] width 300 height 22
click at [919, 32] on input "Retarget recipients who have not opened an email" at bounding box center [1141, 29] width 547 height 20
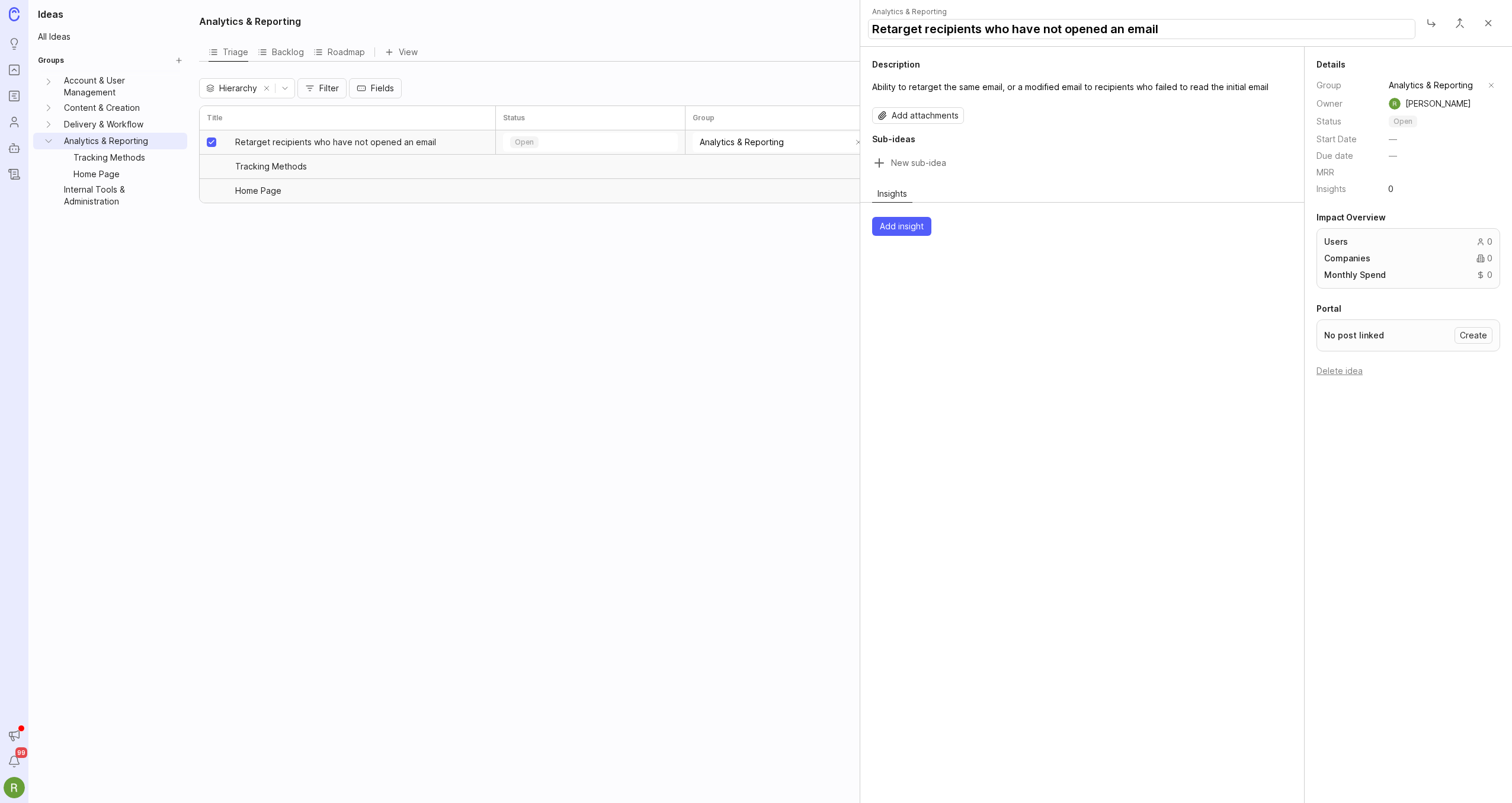
click at [919, 32] on input "Retarget recipients who have not opened an email" at bounding box center [1141, 29] width 547 height 20
click at [651, 358] on div "Analytics & Reporting Triage Backlog Roadmap View Hierarchy Filter Fields Title…" at bounding box center [852, 401] width 1320 height 803
click at [1323, 371] on button "Delete idea" at bounding box center [1339, 372] width 46 height 10
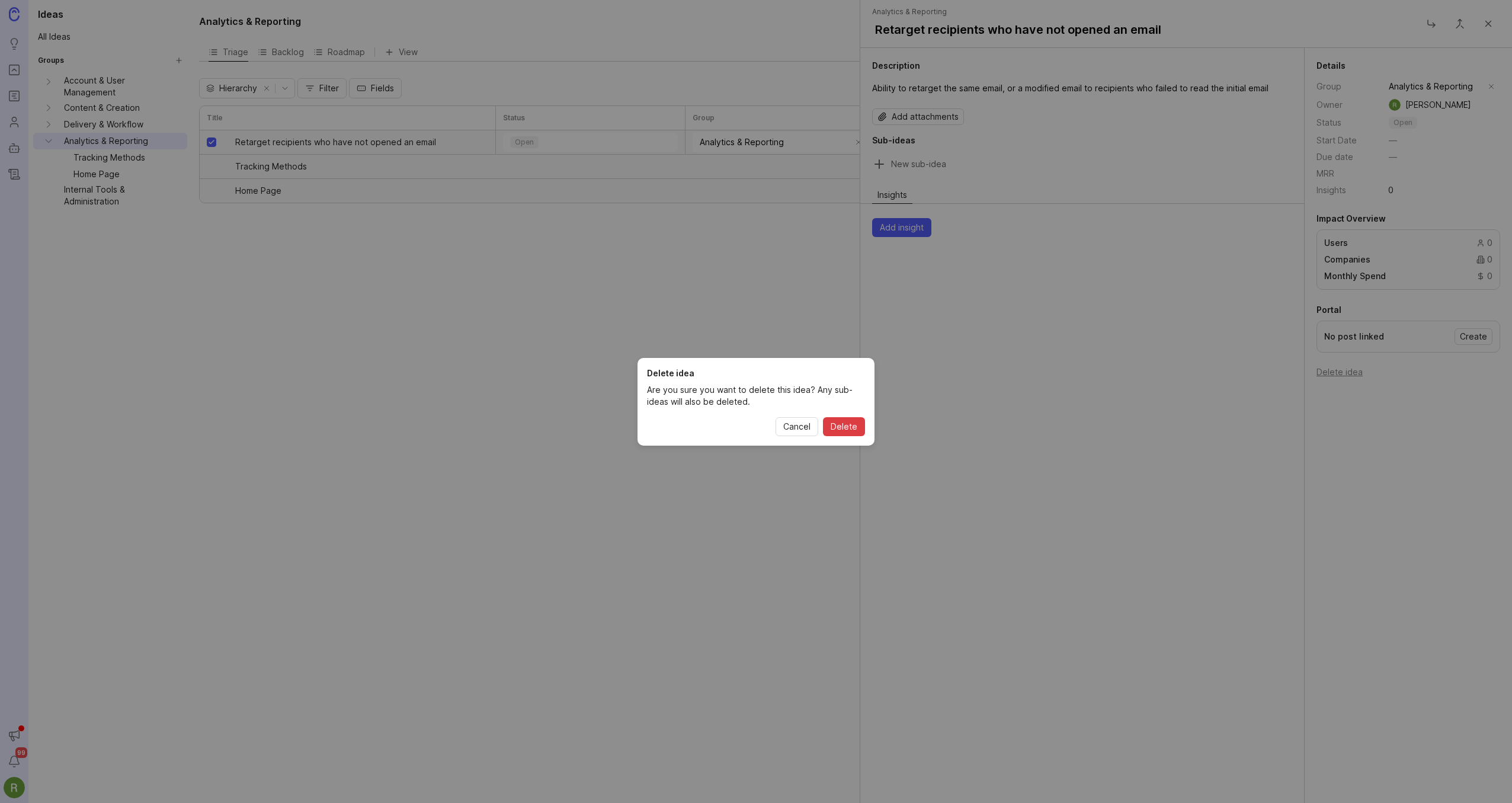
click at [840, 430] on span "Delete" at bounding box center [844, 427] width 27 height 12
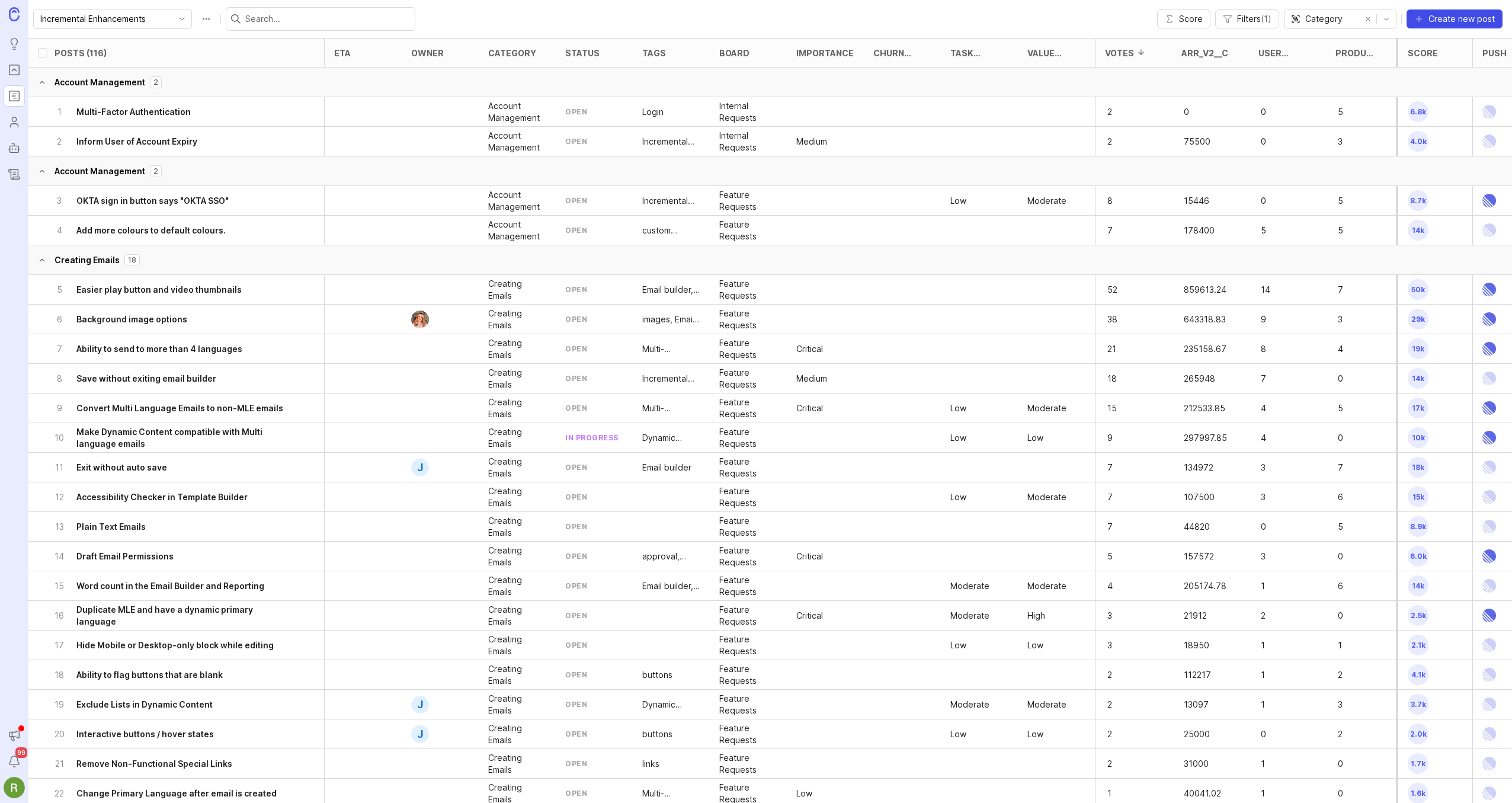
click at [1433, 19] on span "Create new post" at bounding box center [1461, 18] width 66 height 12
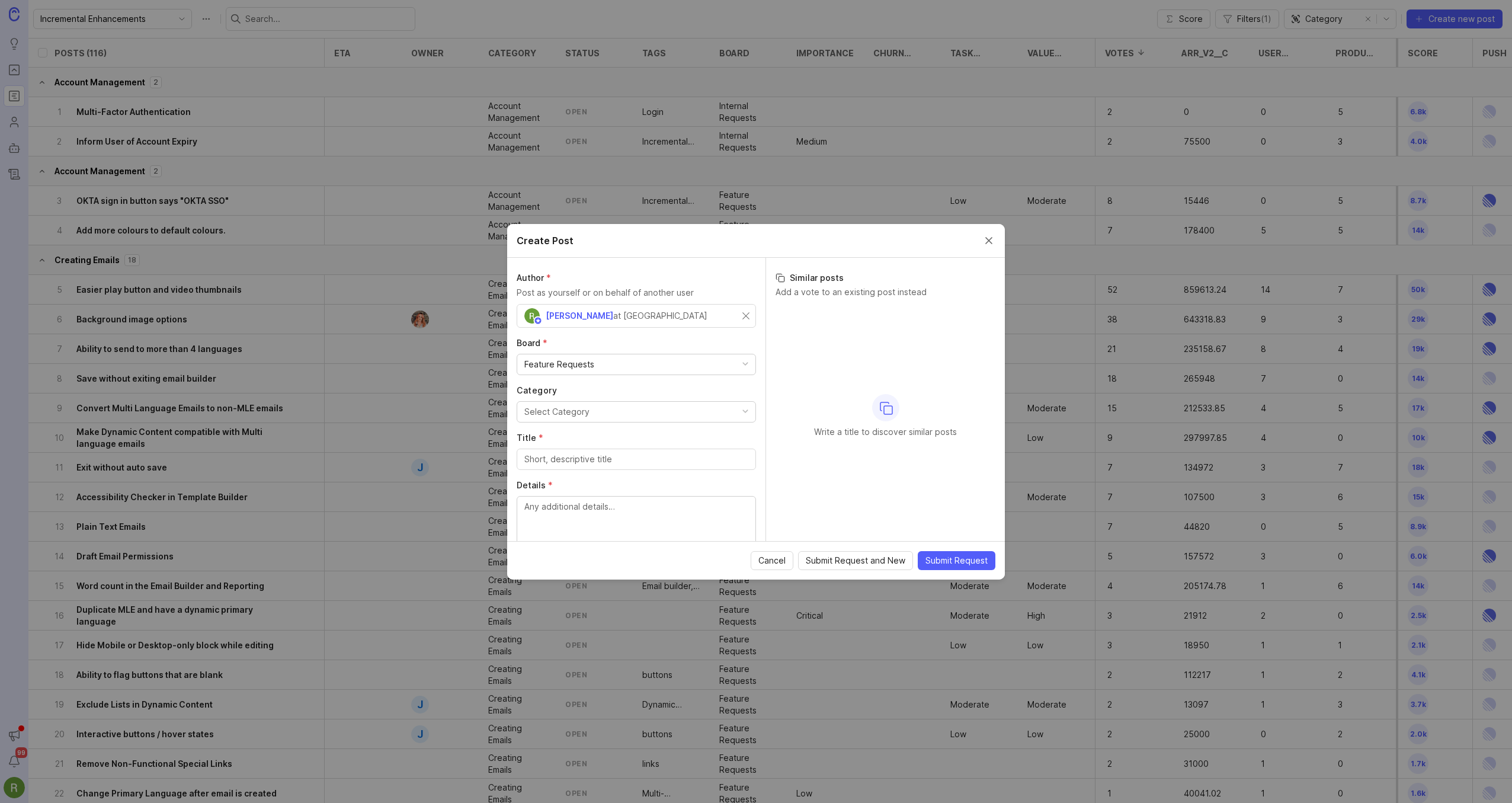
click at [610, 364] on div "Feature Requests" at bounding box center [636, 364] width 238 height 20
click at [585, 414] on div "Select Category" at bounding box center [557, 411] width 65 height 13
click at [587, 460] on input "Title *" at bounding box center [636, 459] width 224 height 13
paste input "Retarget recipients who have not opened an email"
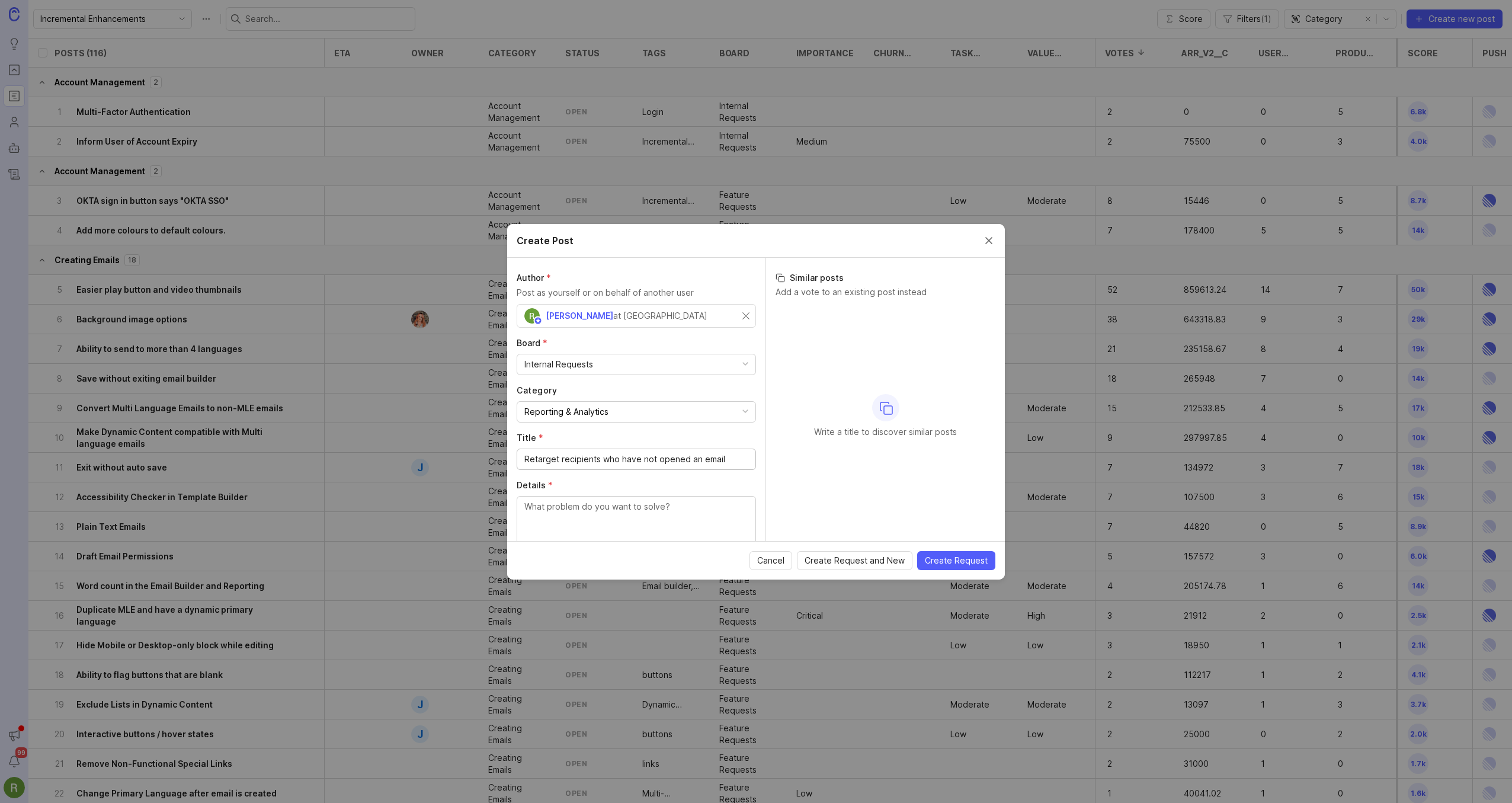
type input "Retarget recipients who have not opened an email"
click at [581, 511] on textarea "Details *" at bounding box center [636, 519] width 224 height 39
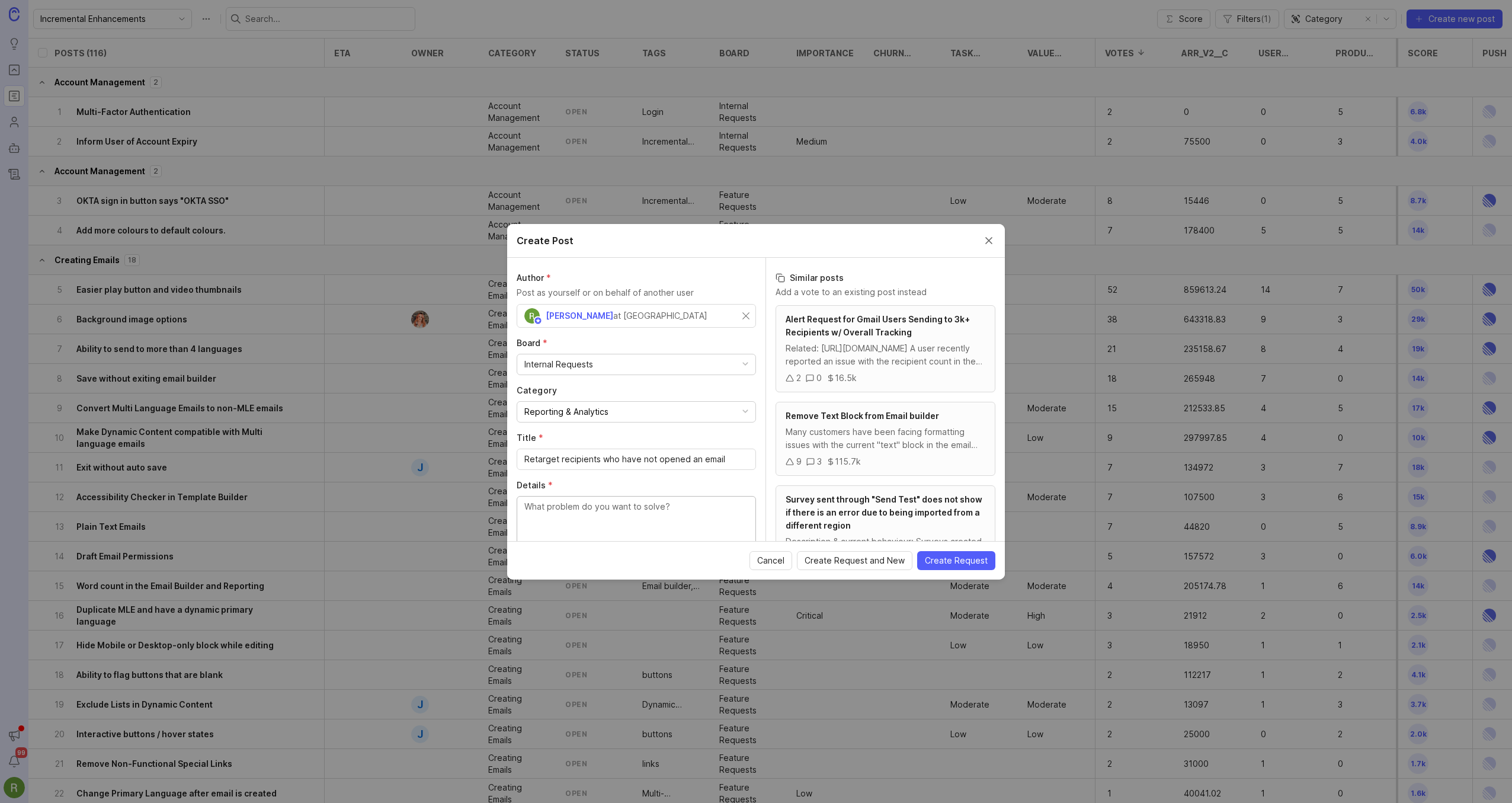
type textarea "A"
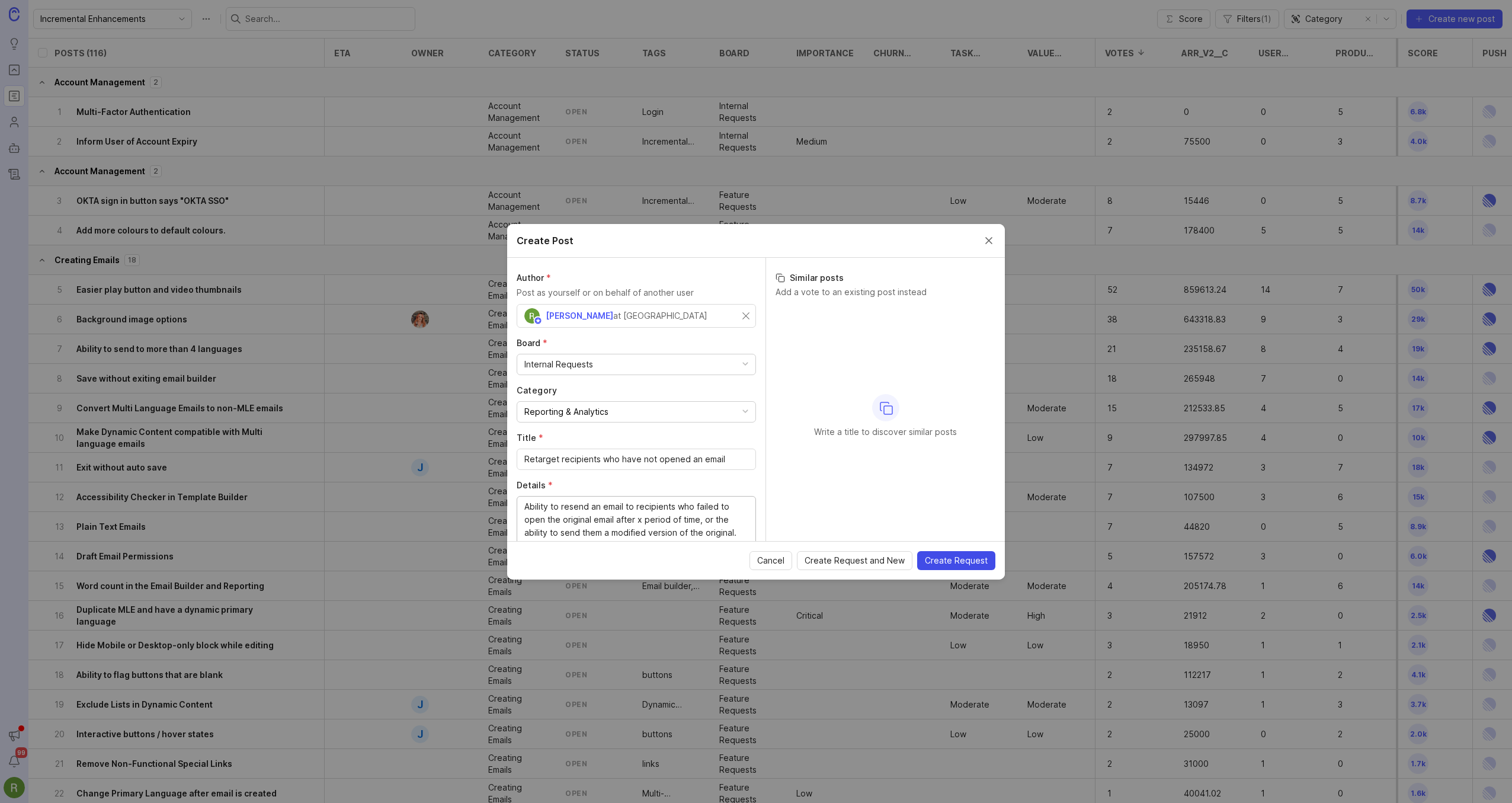
type textarea "Ability to resend an email to recipients who failed to open the original email …"
click at [952, 563] on span "Create Request" at bounding box center [956, 560] width 63 height 12
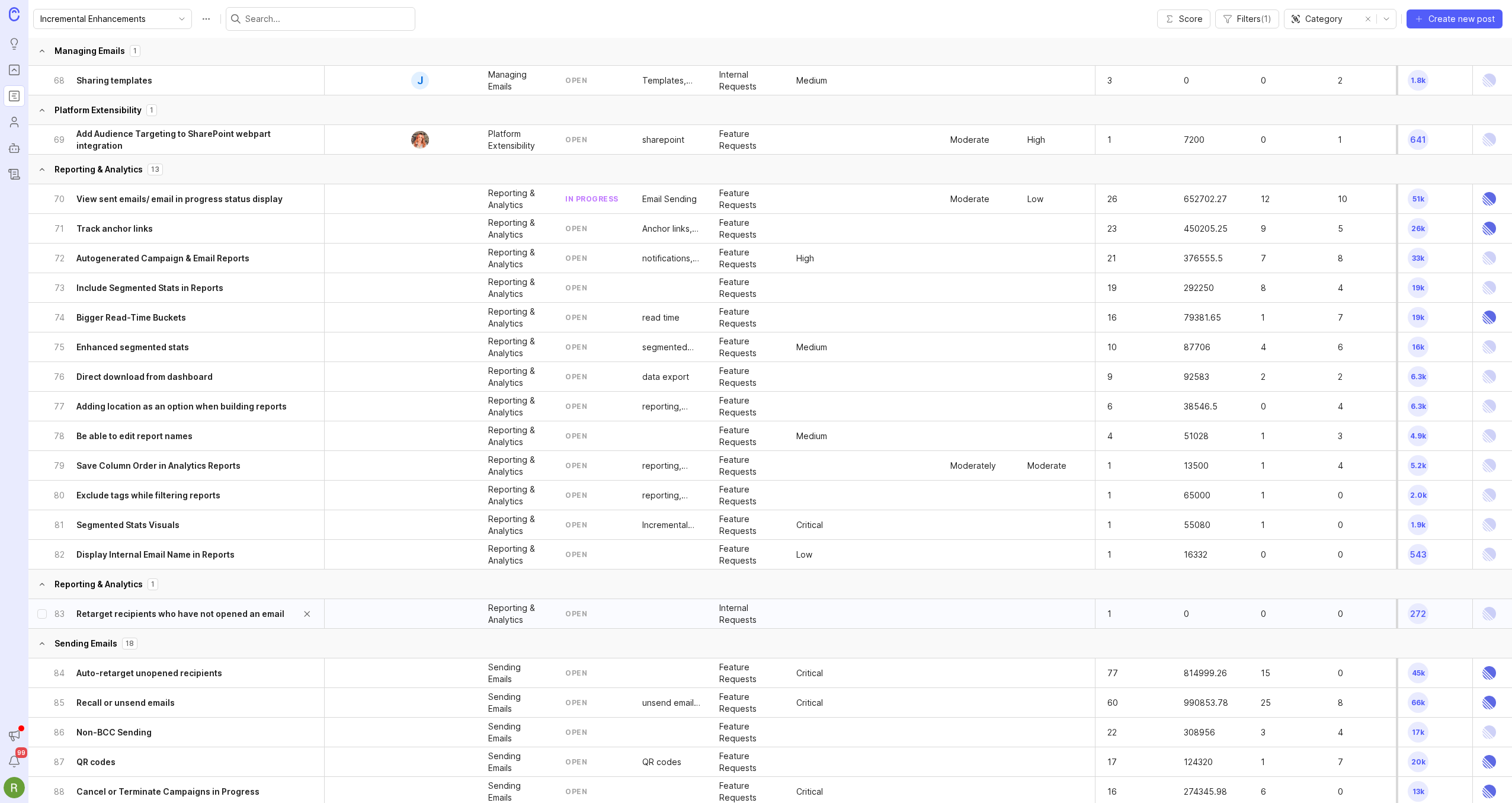
scroll to position [2431, 0]
